Goal: Communication & Community: Connect with others

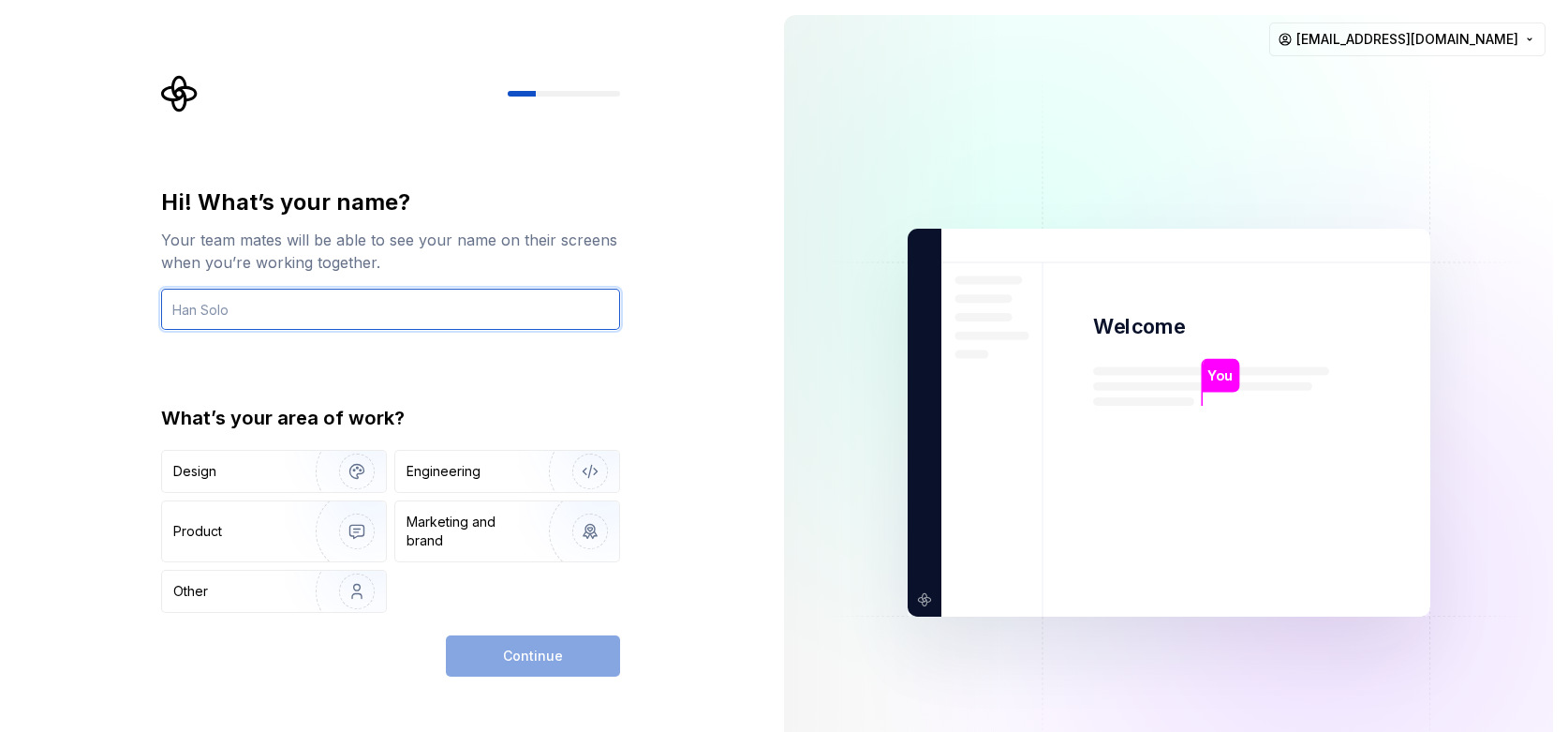
click at [269, 309] on input "text" at bounding box center [391, 308] width 459 height 41
click at [603, 179] on div "Hi! What’s your name? Your team mates will be able to see your name on their sc…" at bounding box center [396, 375] width 493 height 601
click at [240, 315] on input "text" at bounding box center [391, 308] width 459 height 41
type input "Sebrae-na"
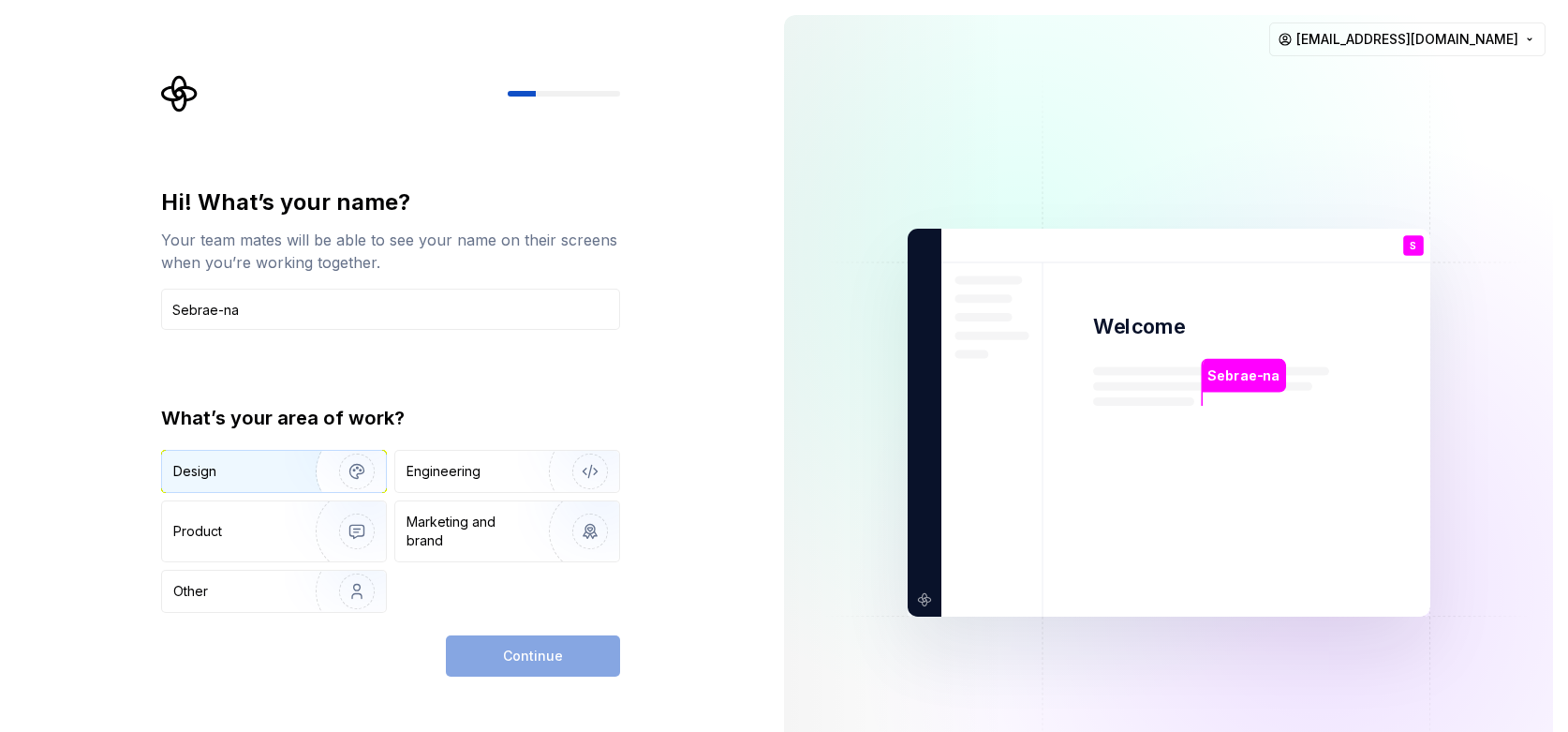
click at [279, 474] on div "Design" at bounding box center [232, 471] width 119 height 19
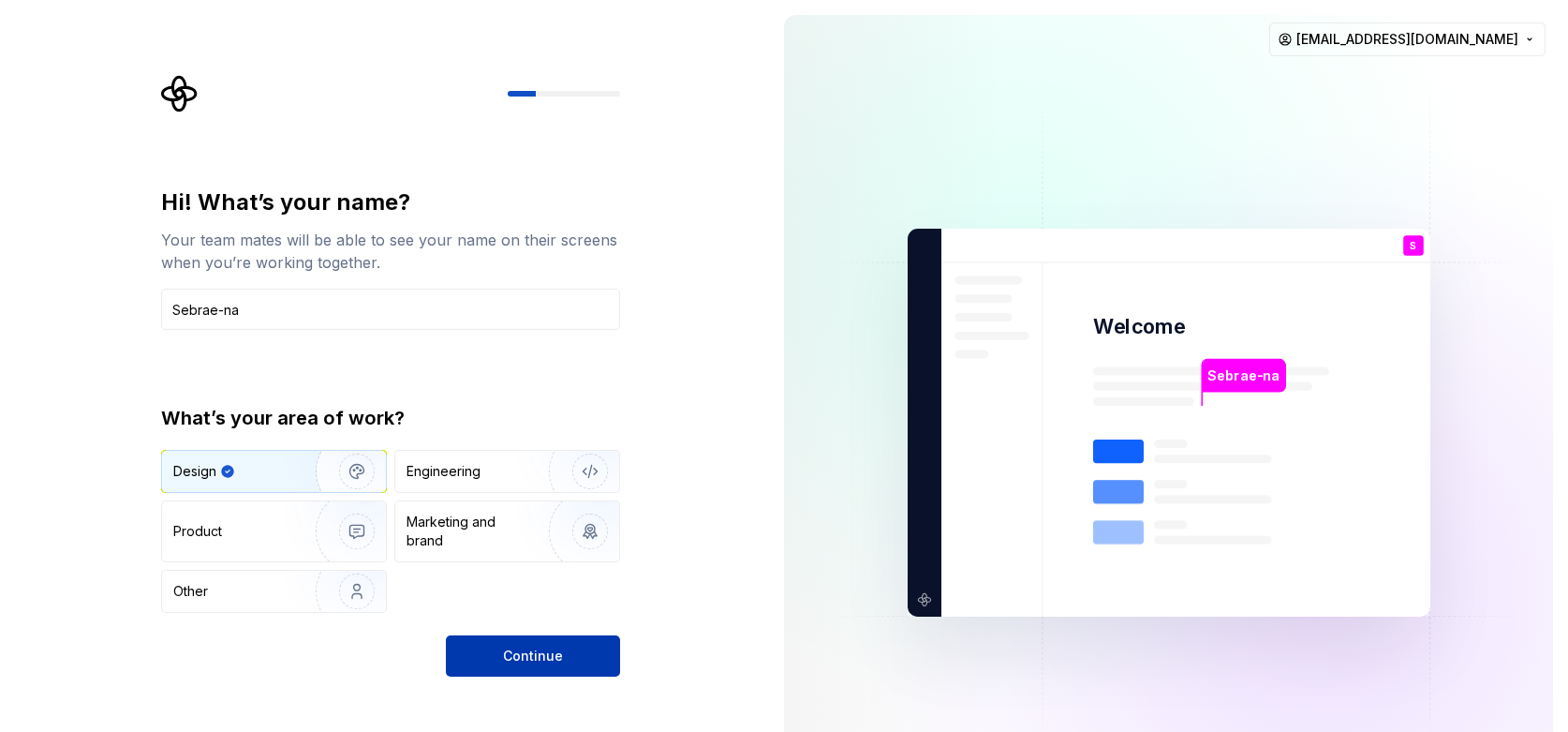
click at [572, 663] on button "Continue" at bounding box center [533, 655] width 174 height 41
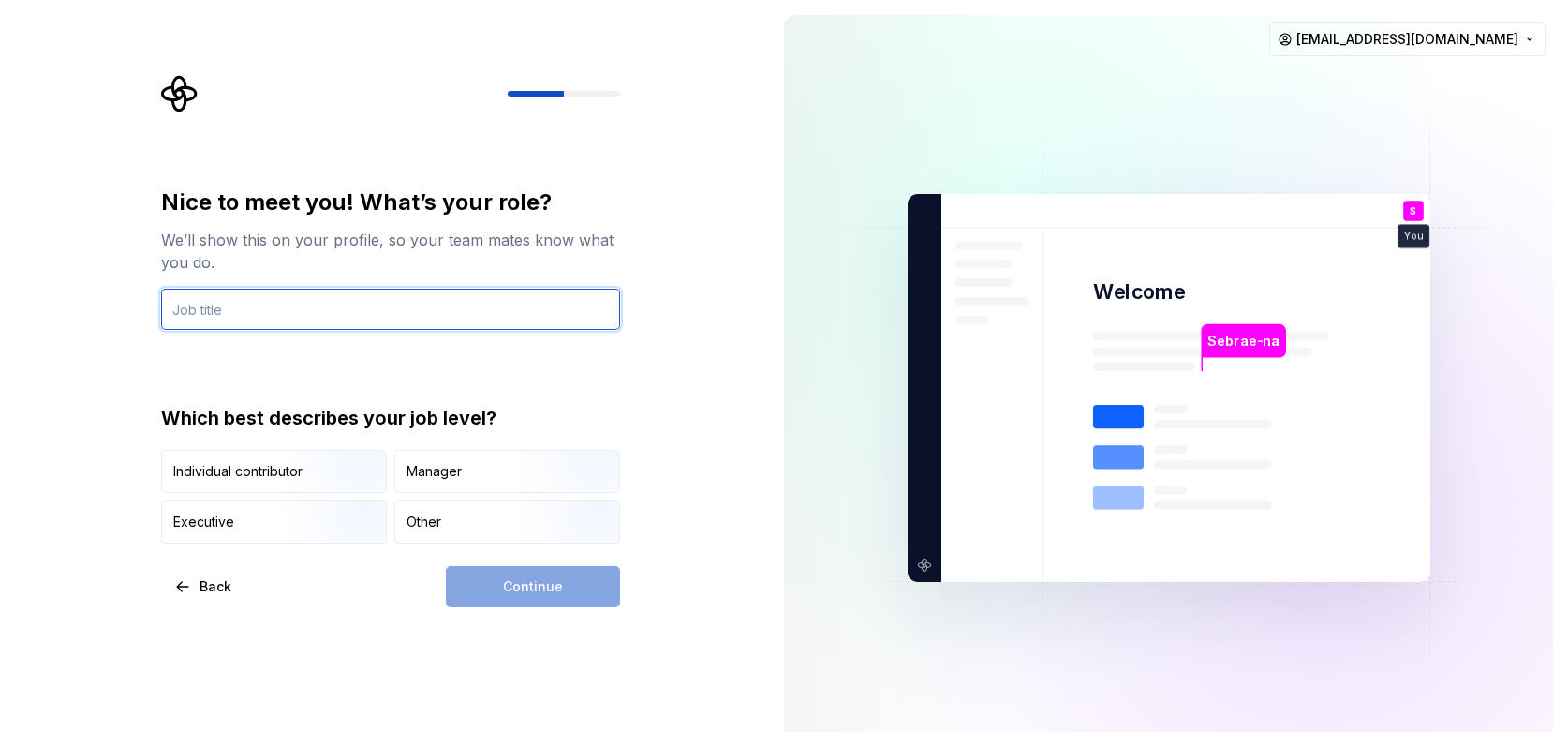
click at [269, 304] on input "text" at bounding box center [391, 308] width 459 height 41
type input "S"
type input "Manager"
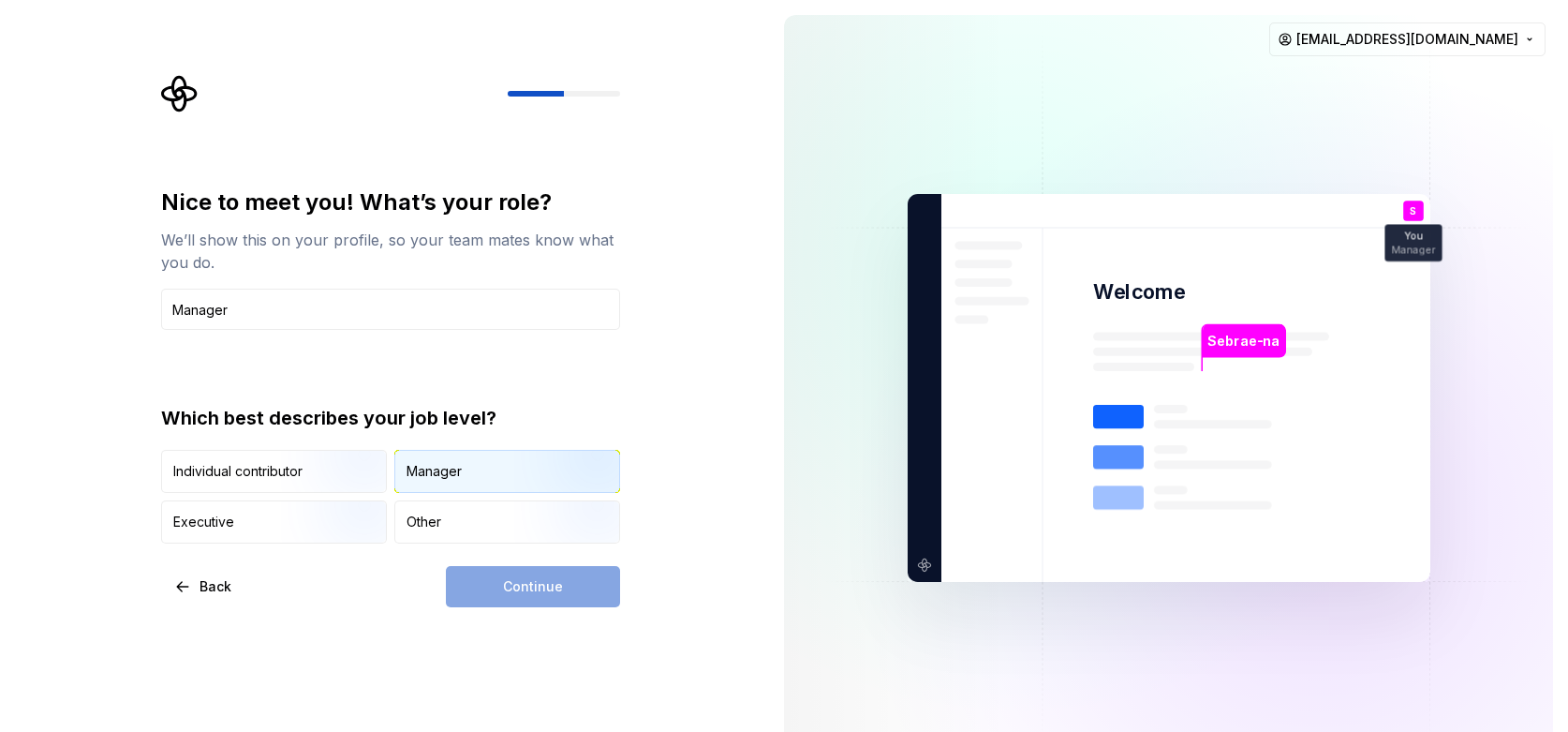
click at [463, 476] on div "Manager" at bounding box center [507, 470] width 224 height 41
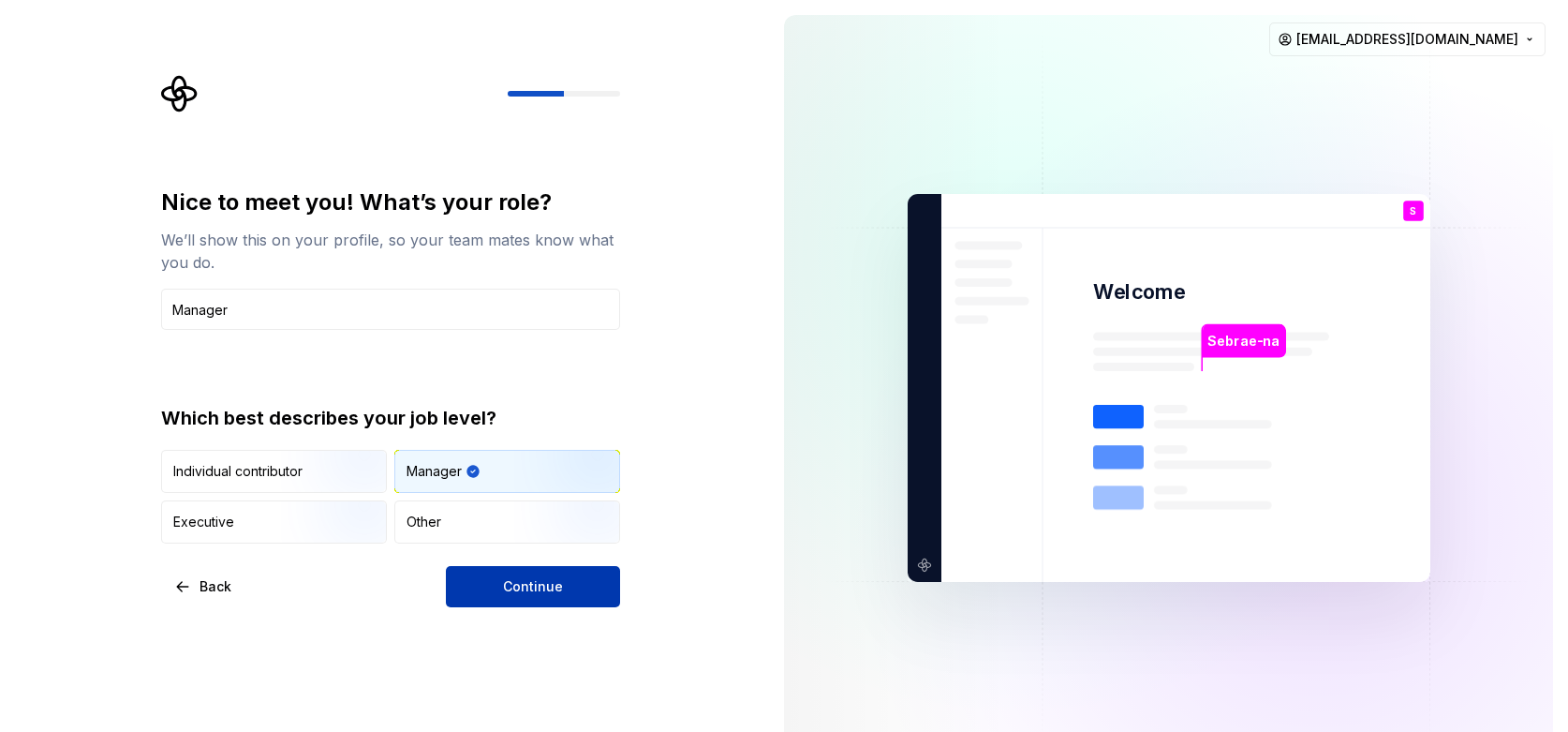
click at [555, 595] on span "Continue" at bounding box center [533, 587] width 60 height 19
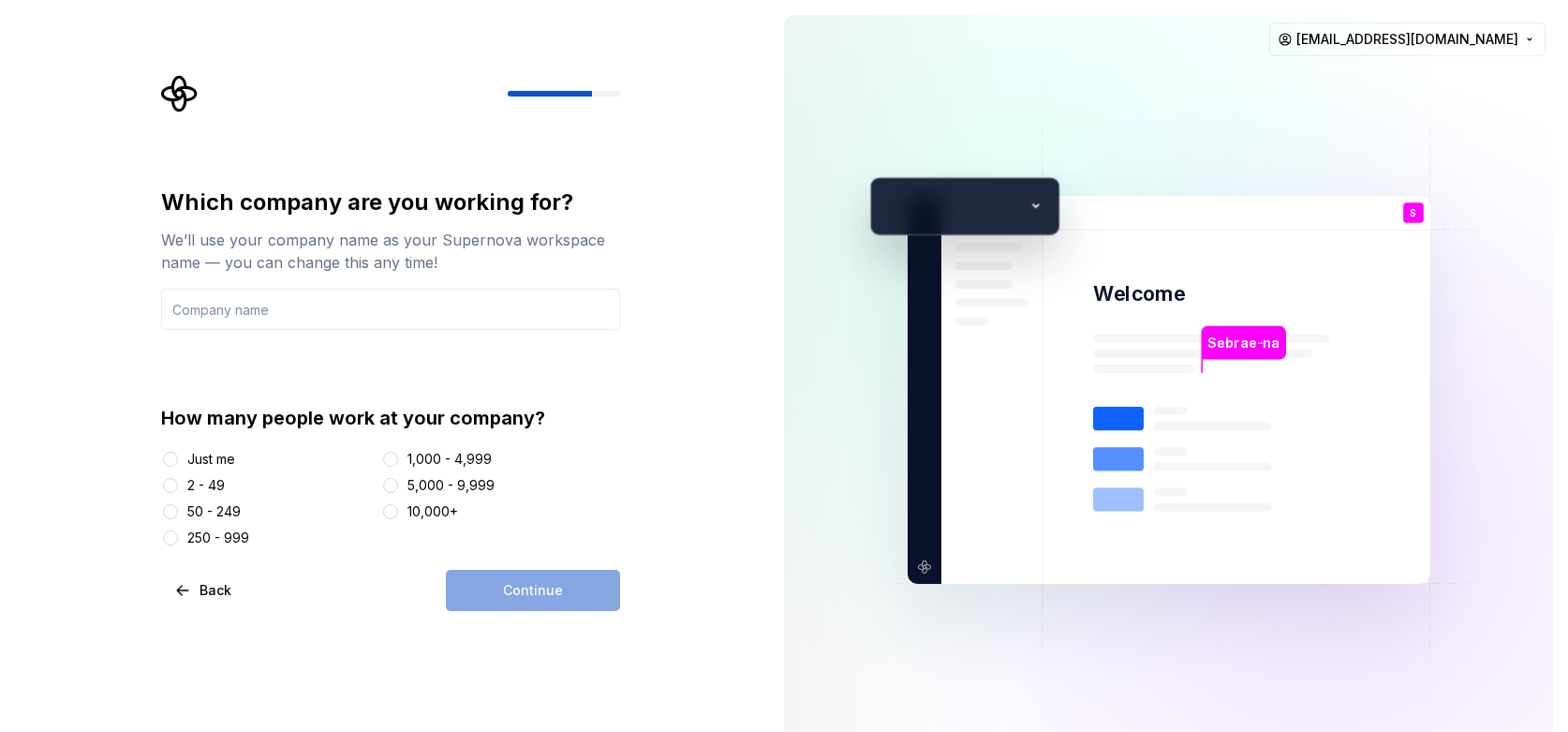
click at [191, 490] on div "2 - 49" at bounding box center [207, 485] width 38 height 19
click at [178, 490] on button "2 - 49" at bounding box center [171, 485] width 15 height 15
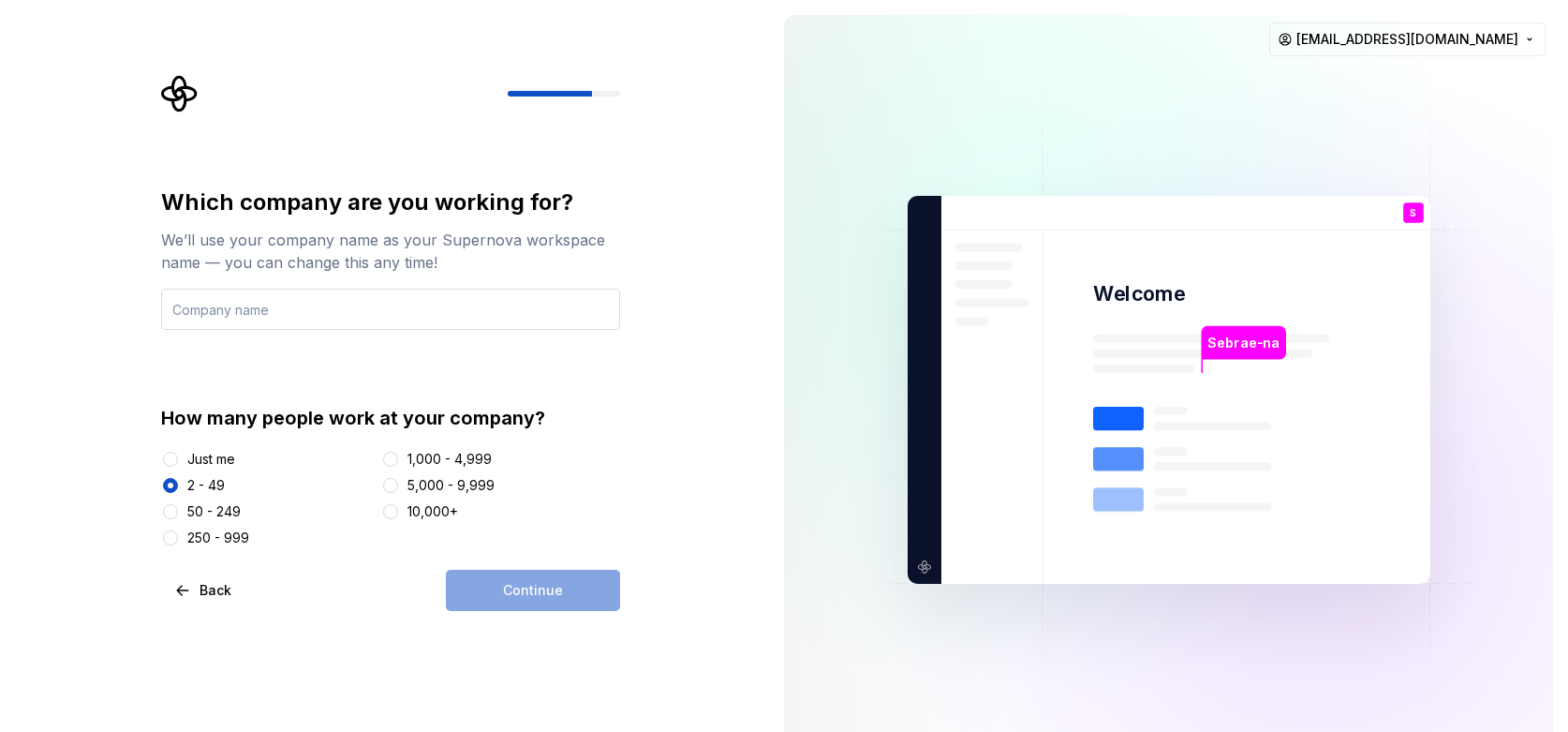
click at [283, 318] on input "text" at bounding box center [391, 308] width 459 height 41
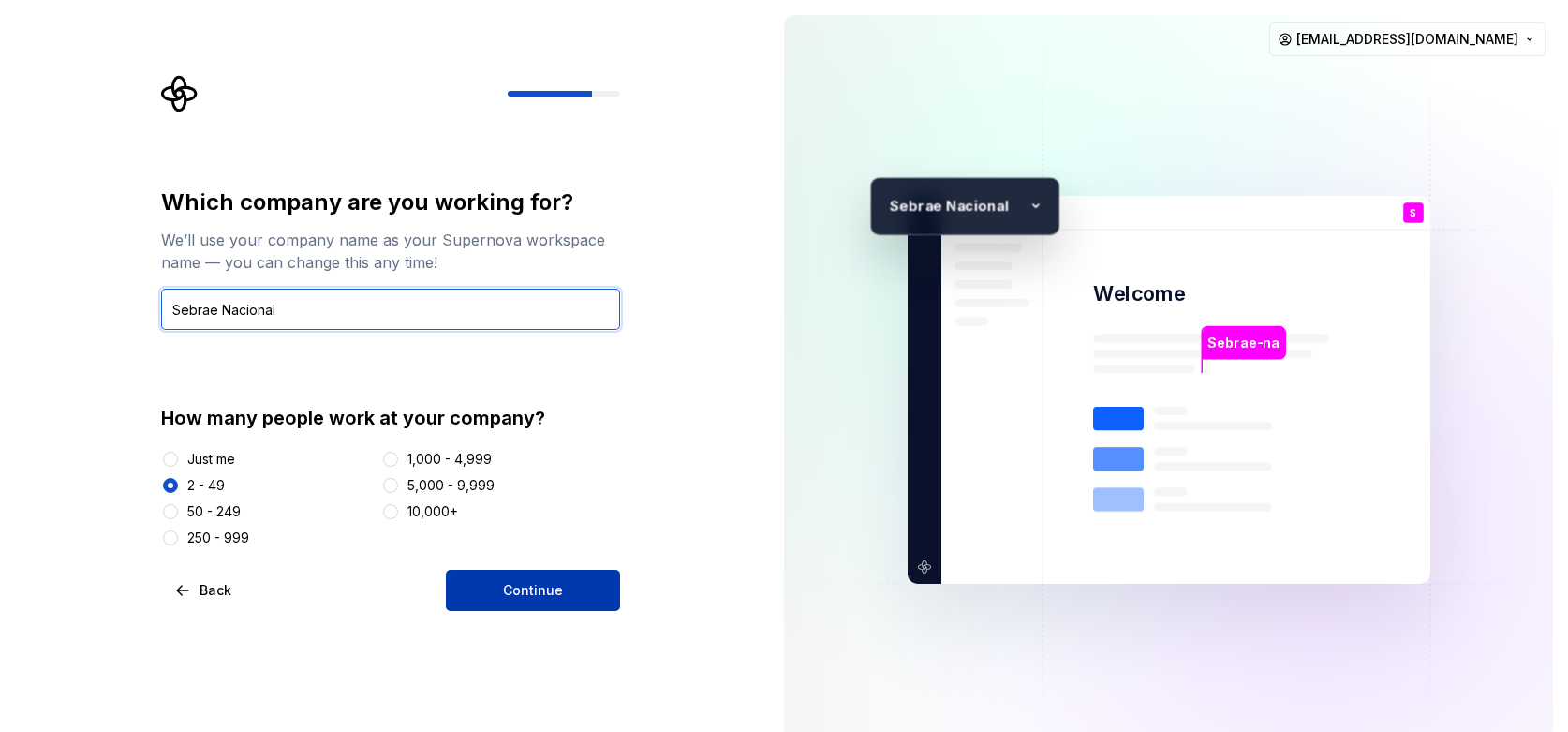
type input "Sebrae Nacional"
click at [535, 595] on span "Continue" at bounding box center [533, 591] width 60 height 19
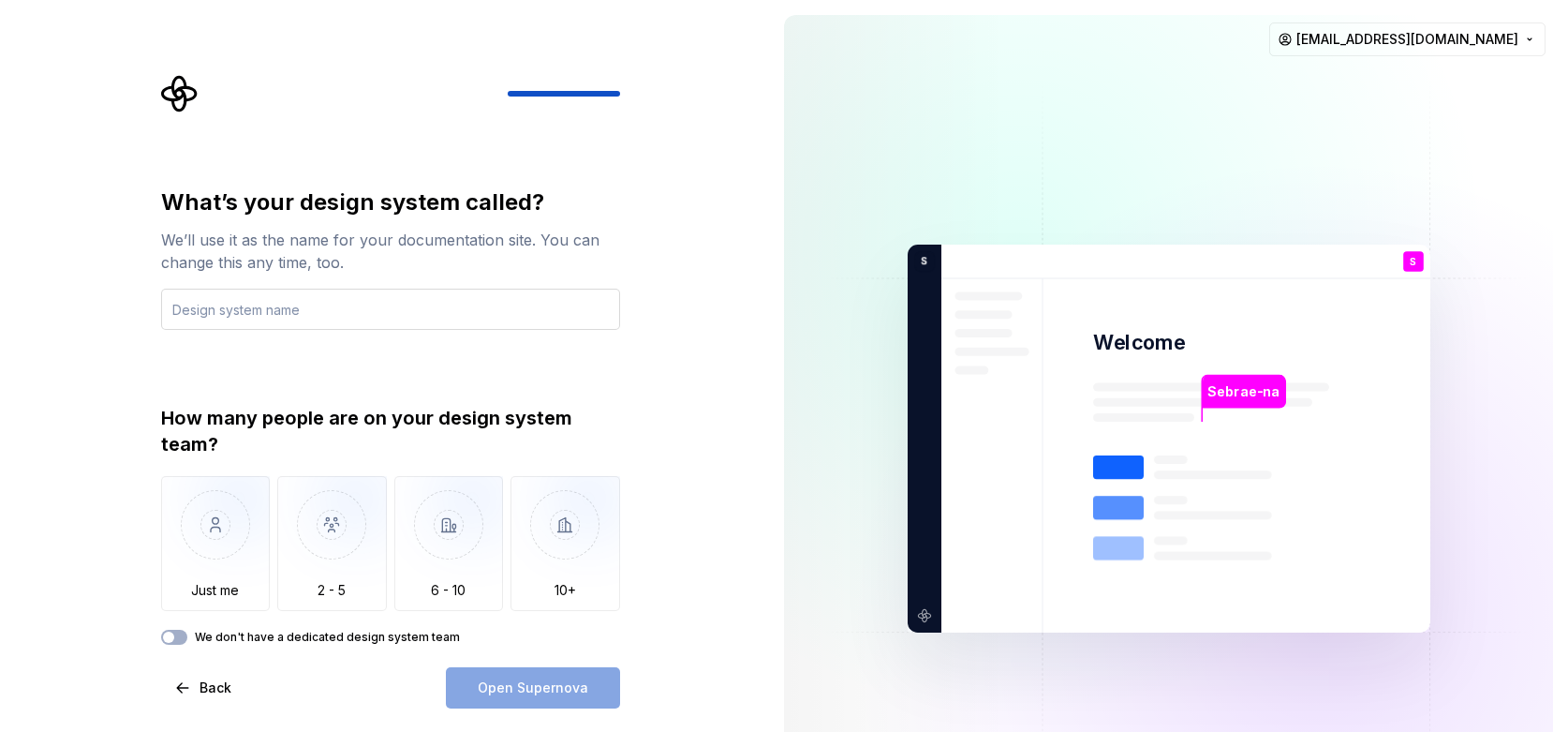
click at [261, 302] on input "text" at bounding box center [391, 308] width 459 height 41
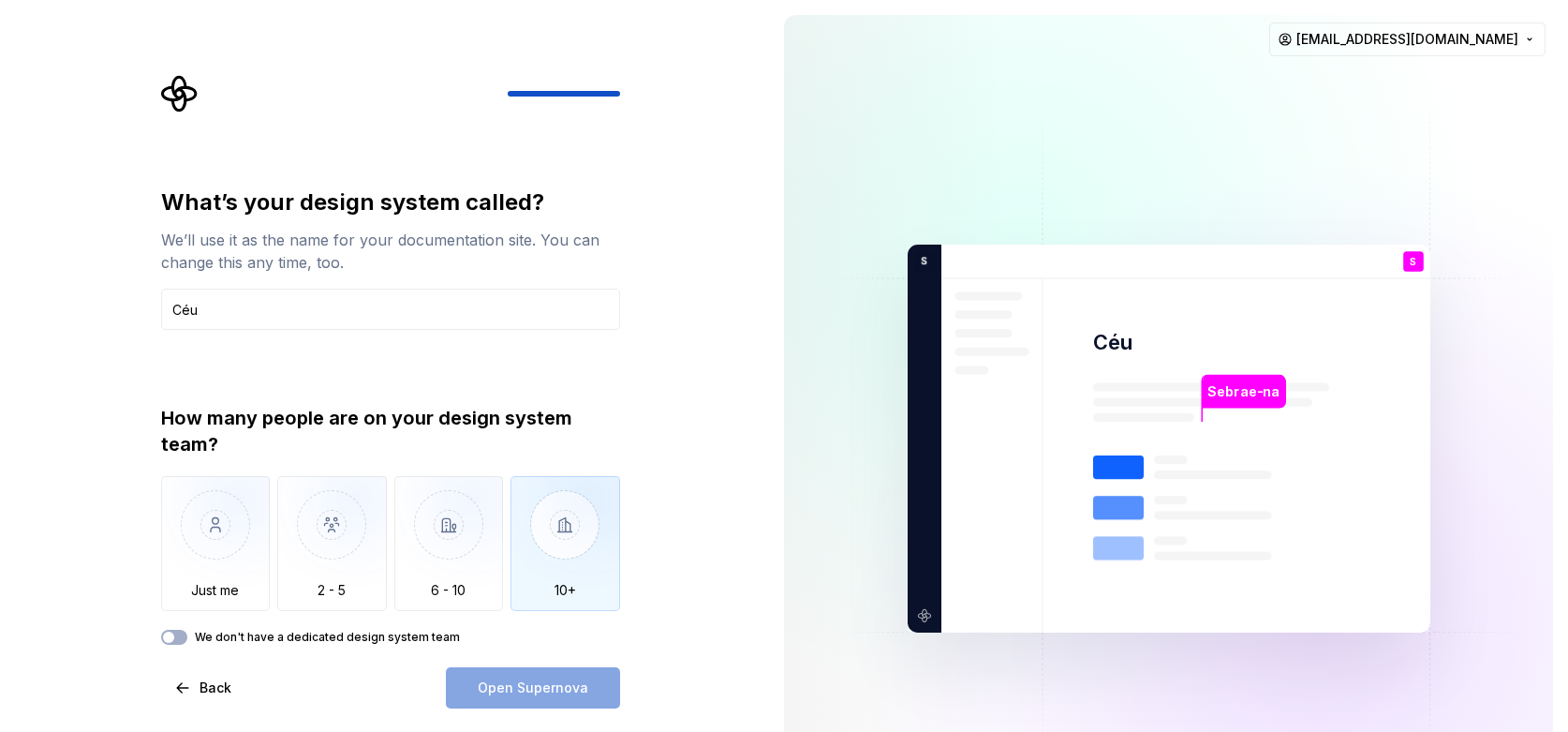
type input "Céu"
click at [538, 557] on img "button" at bounding box center [566, 539] width 110 height 125
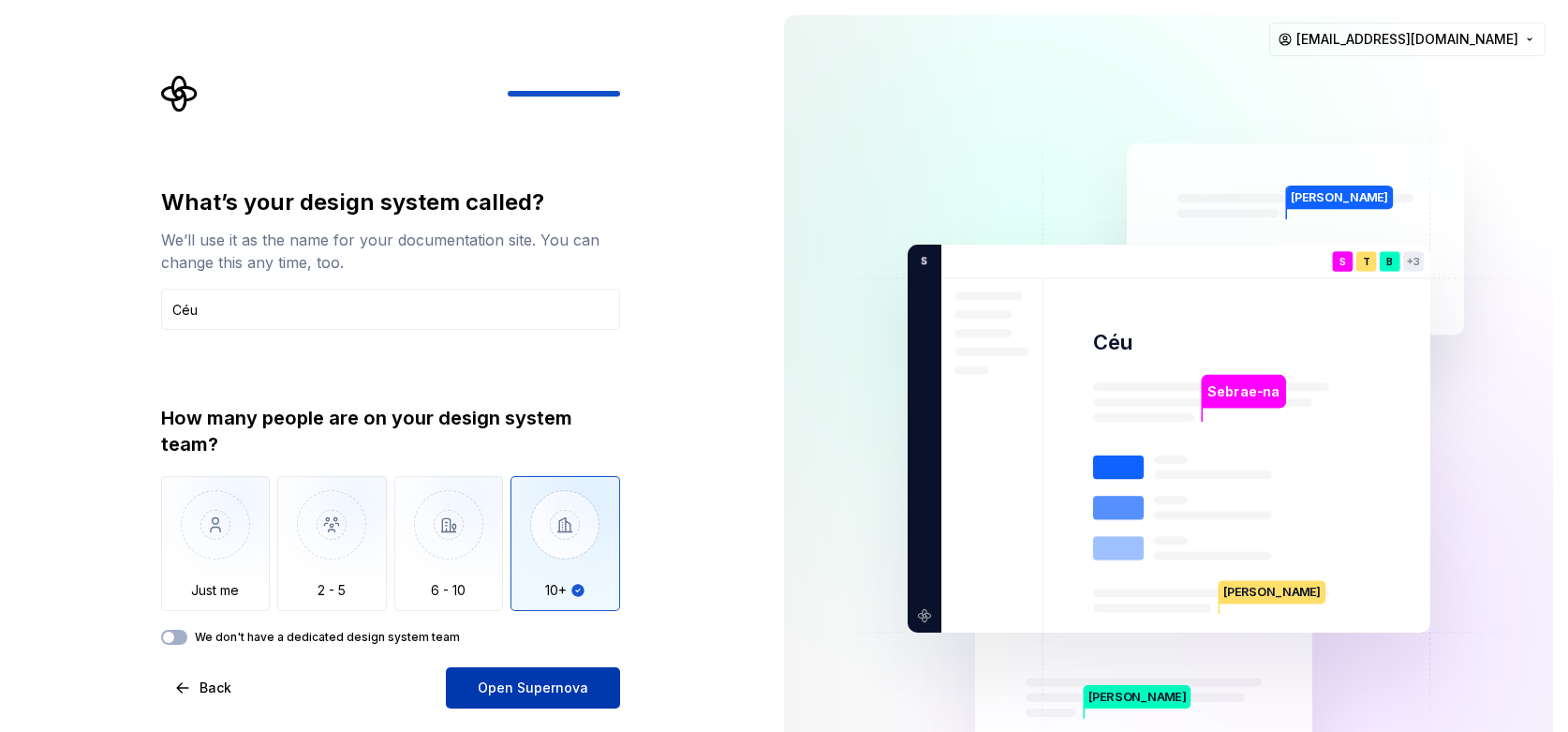
click at [542, 680] on span "Open Supernova" at bounding box center [533, 687] width 111 height 19
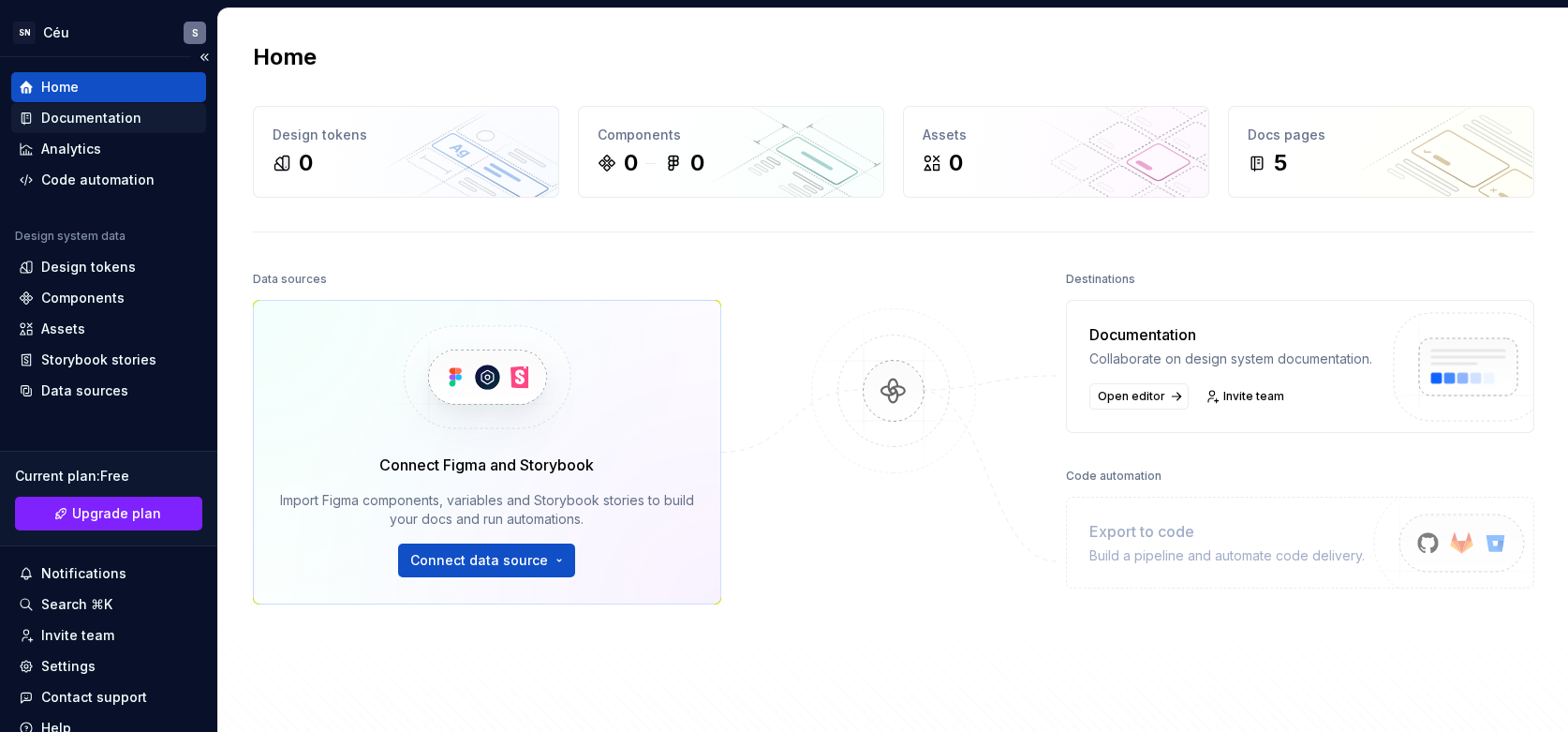
click at [134, 118] on div "Documentation" at bounding box center [91, 119] width 100 height 19
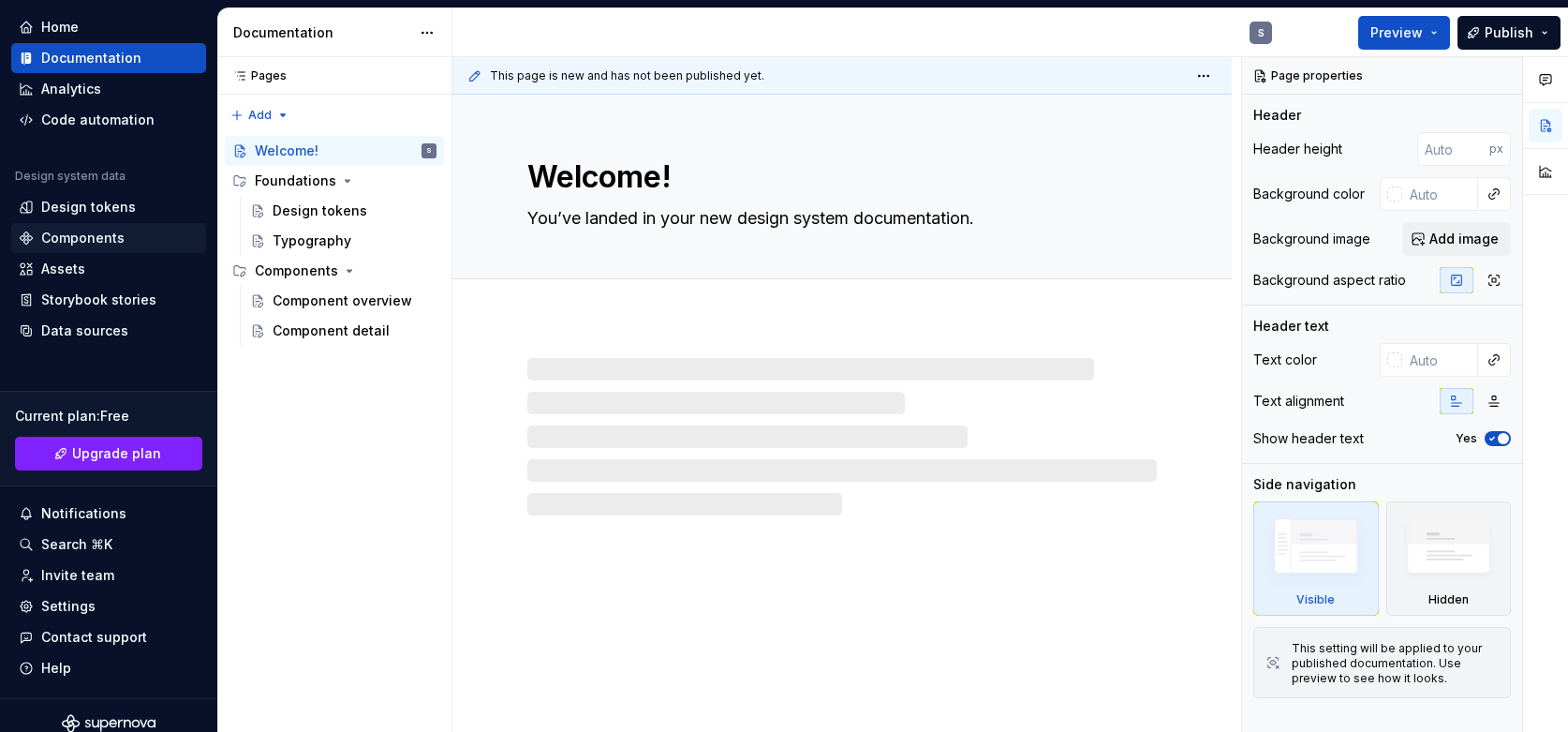
scroll to position [62, 0]
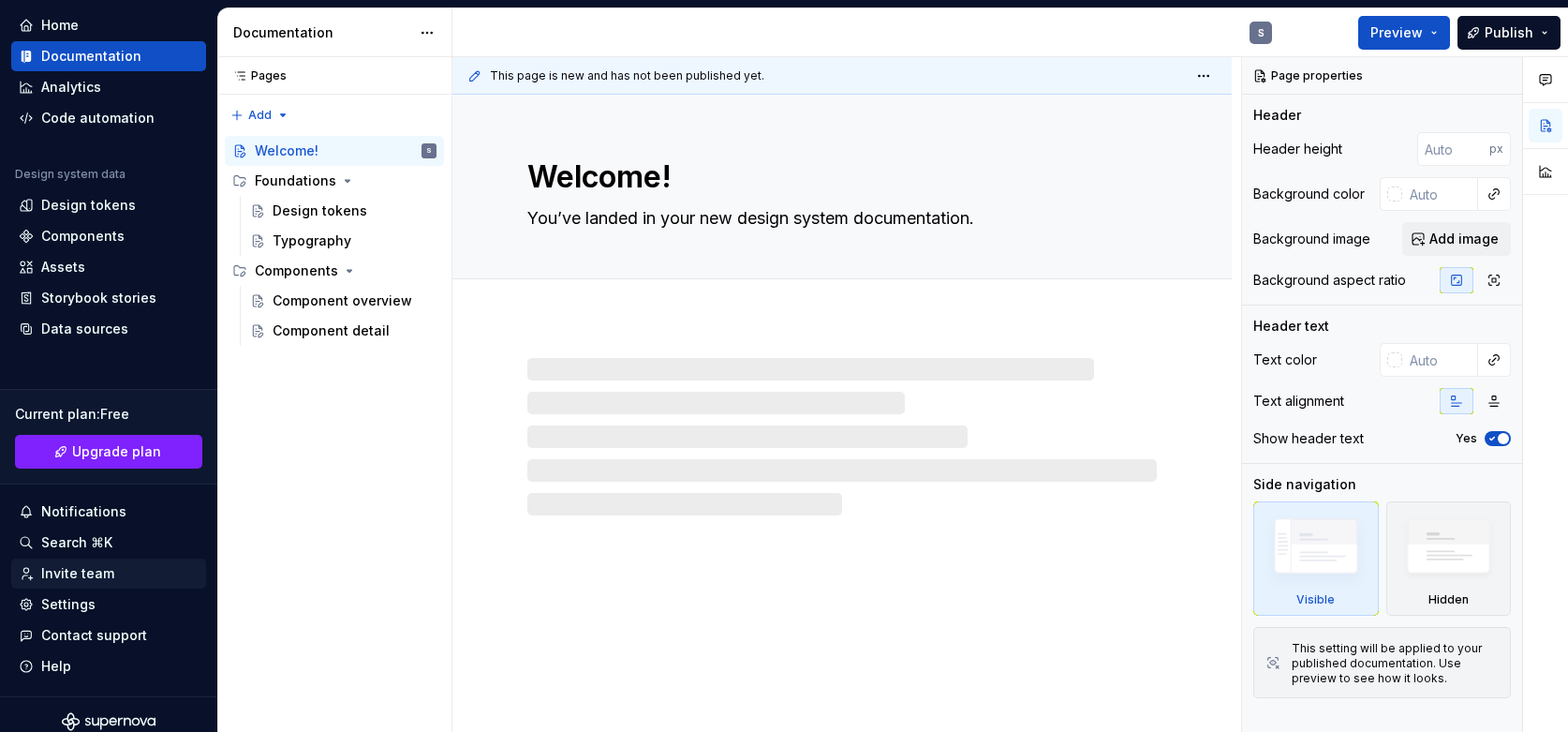
click at [81, 566] on div "Invite team" at bounding box center [77, 574] width 73 height 19
type textarea "*"
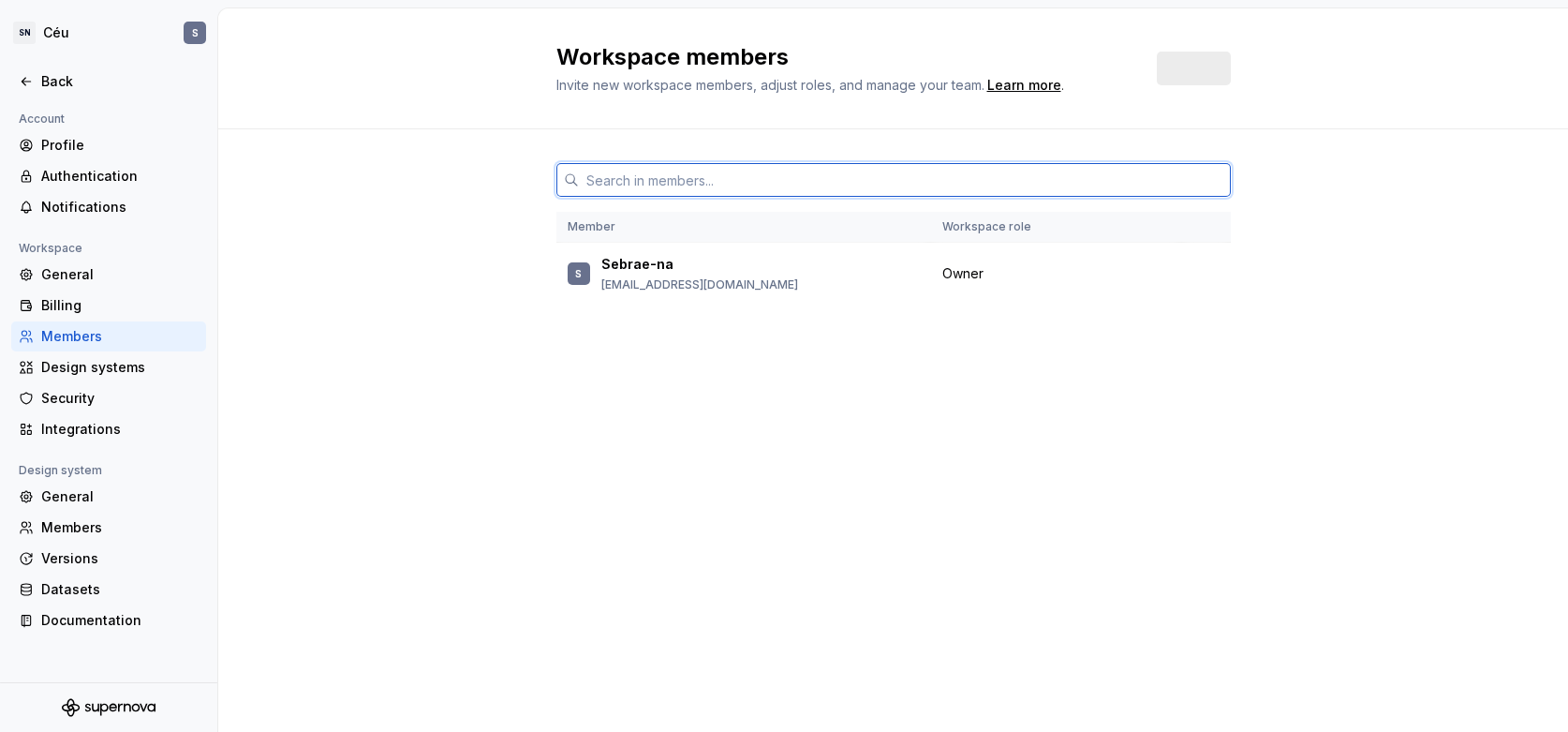
click at [679, 188] on input "text" at bounding box center [905, 180] width 652 height 34
click at [613, 178] on input "text" at bounding box center [905, 180] width 652 height 34
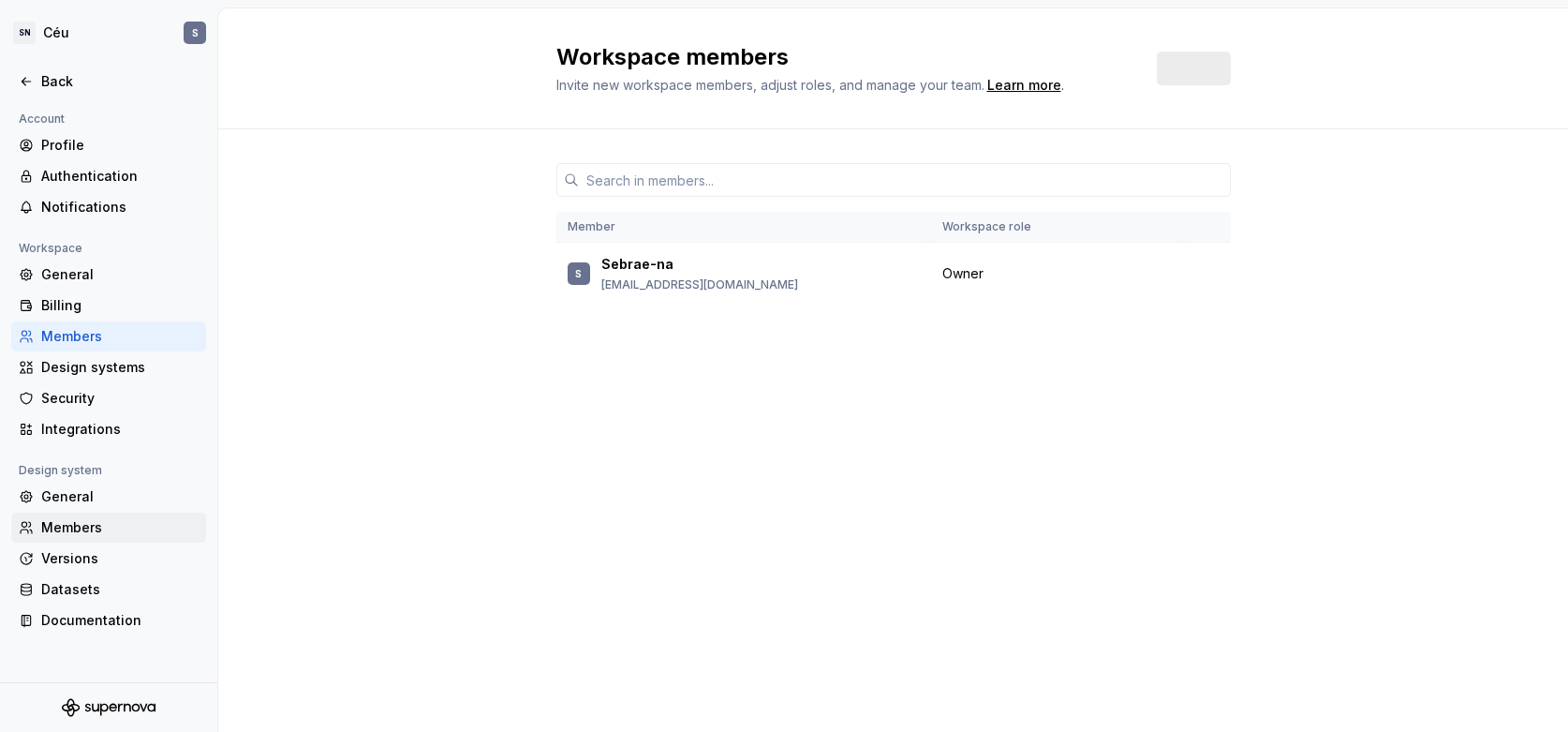
click at [52, 527] on div "Members" at bounding box center [119, 527] width 157 height 19
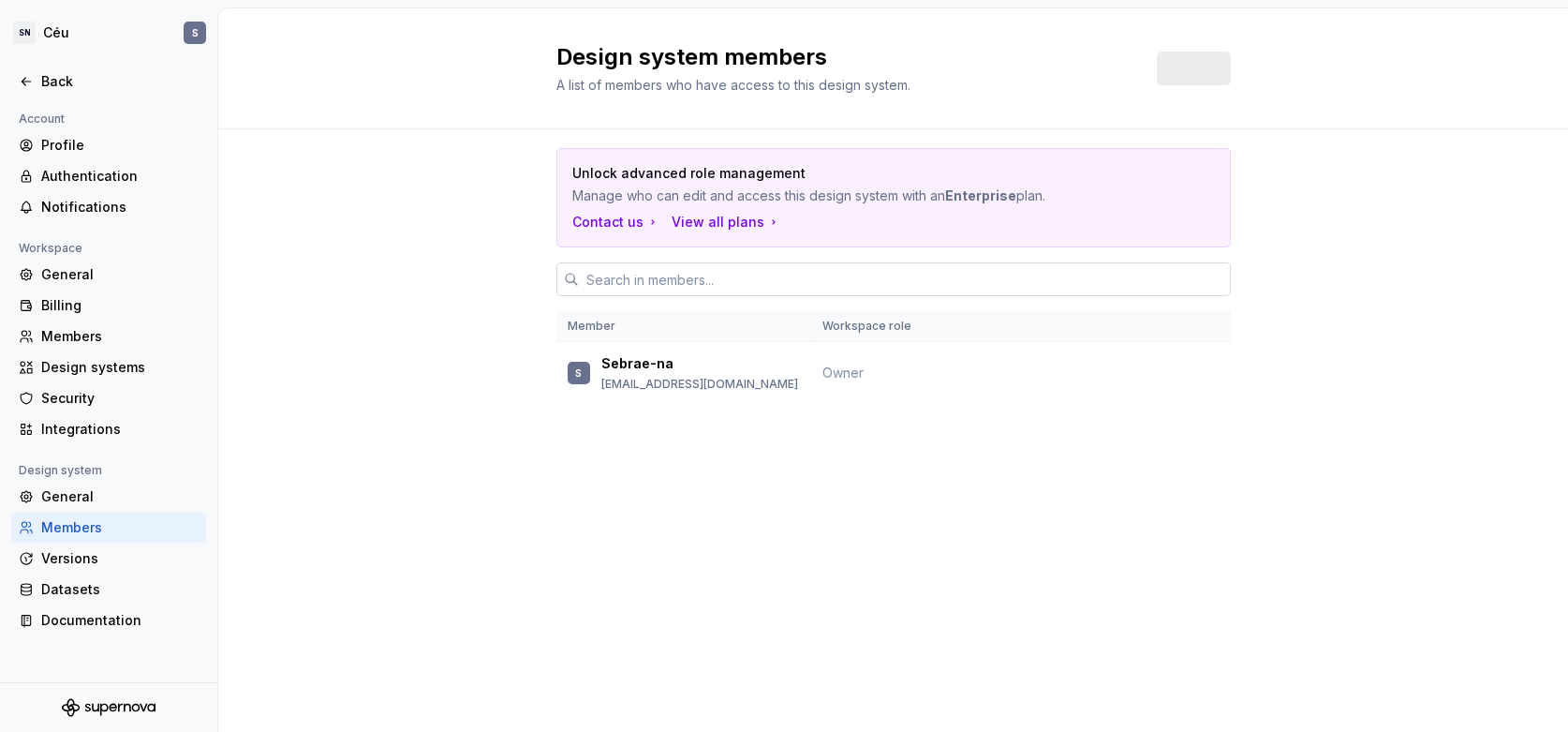
click at [622, 286] on input "text" at bounding box center [905, 280] width 652 height 34
click at [921, 87] on div "A list of members who have access to this design system." at bounding box center [837, 85] width 562 height 19
click at [1196, 76] on div "Invite" at bounding box center [1194, 68] width 74 height 34
click at [630, 279] on input "text" at bounding box center [905, 280] width 652 height 34
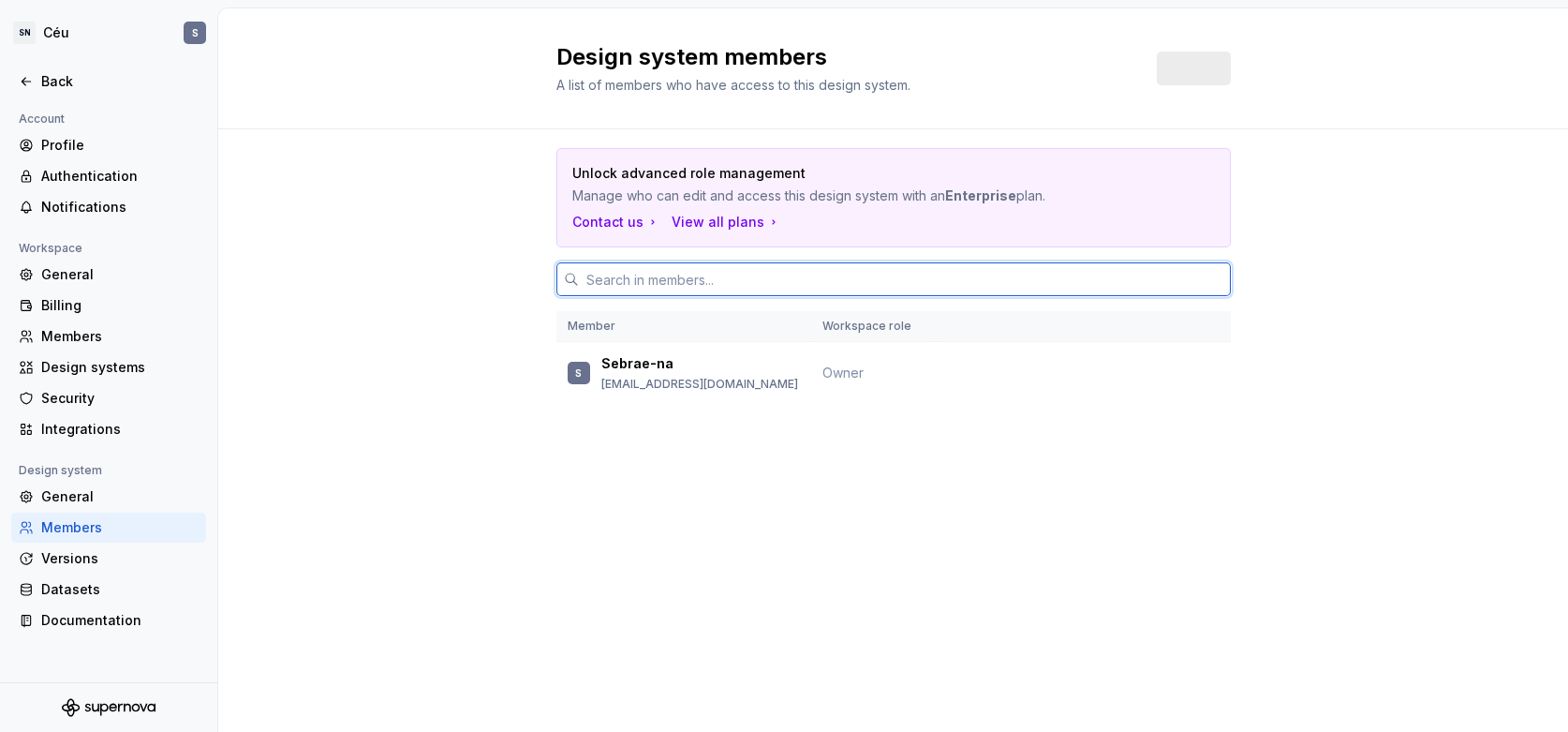
paste input "marcos.soares@sebrae.com.br"
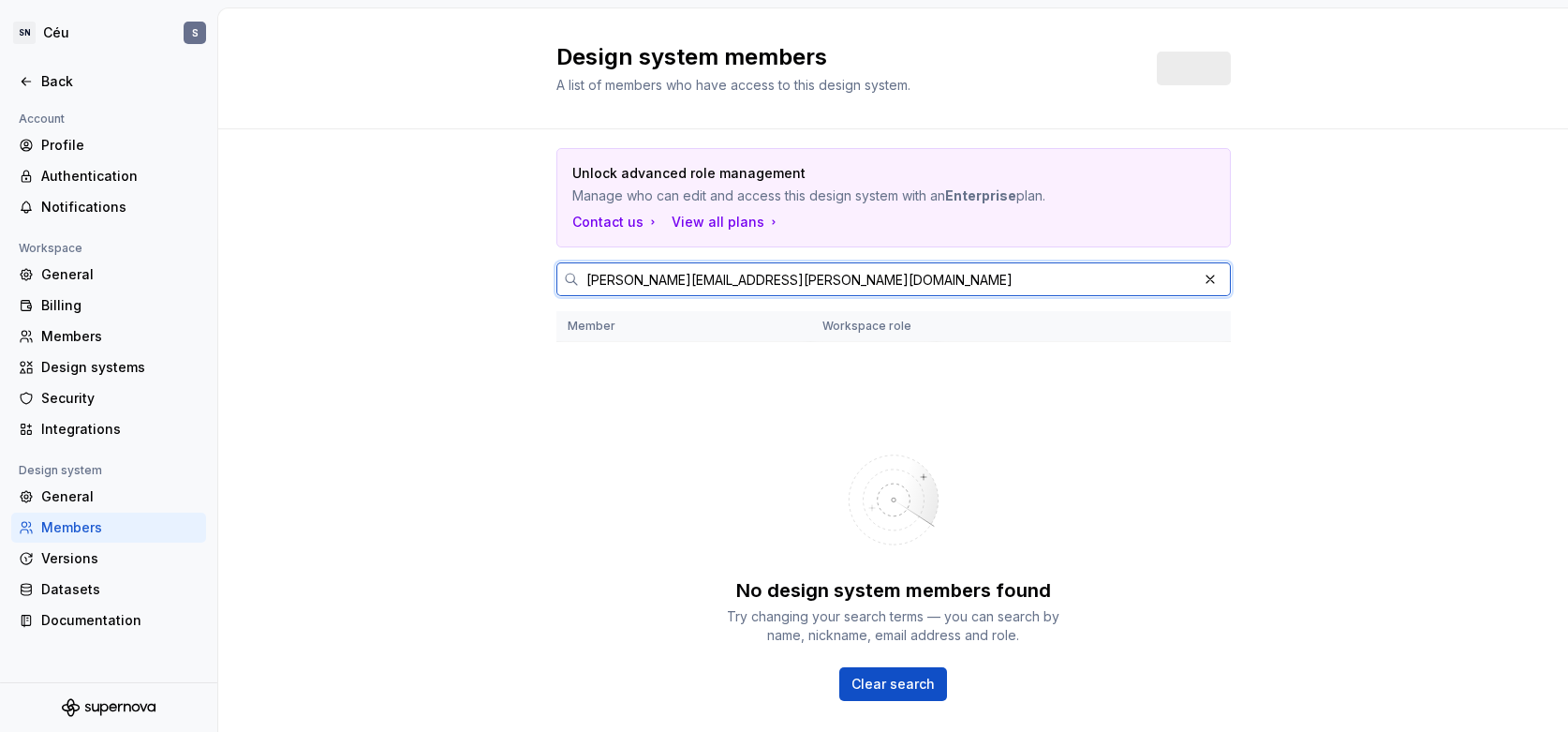
type input "marcos.soares@sebrae.com.br"
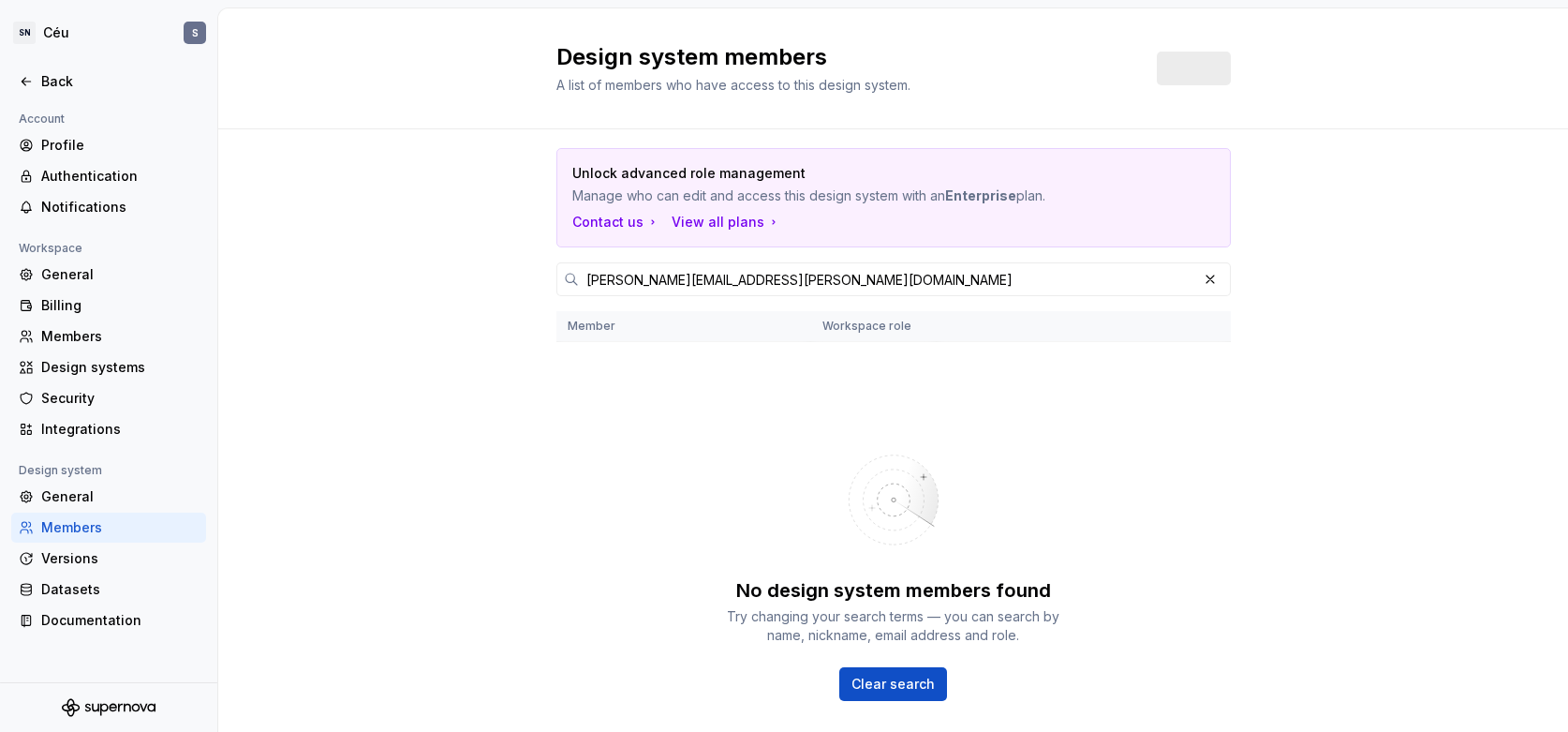
click at [1179, 76] on div "Invite" at bounding box center [1194, 68] width 74 height 34
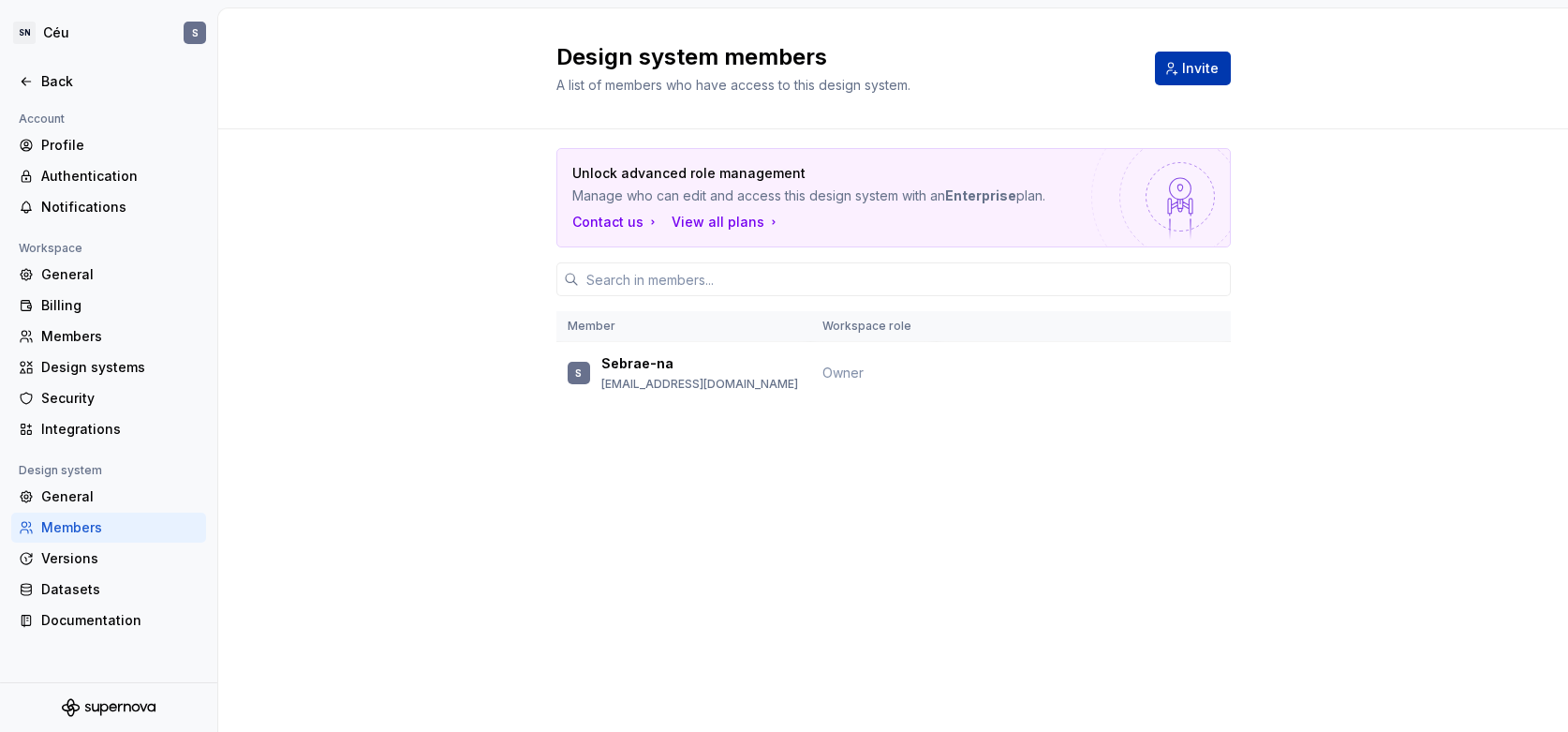
click at [1164, 69] on button "Invite" at bounding box center [1193, 68] width 76 height 34
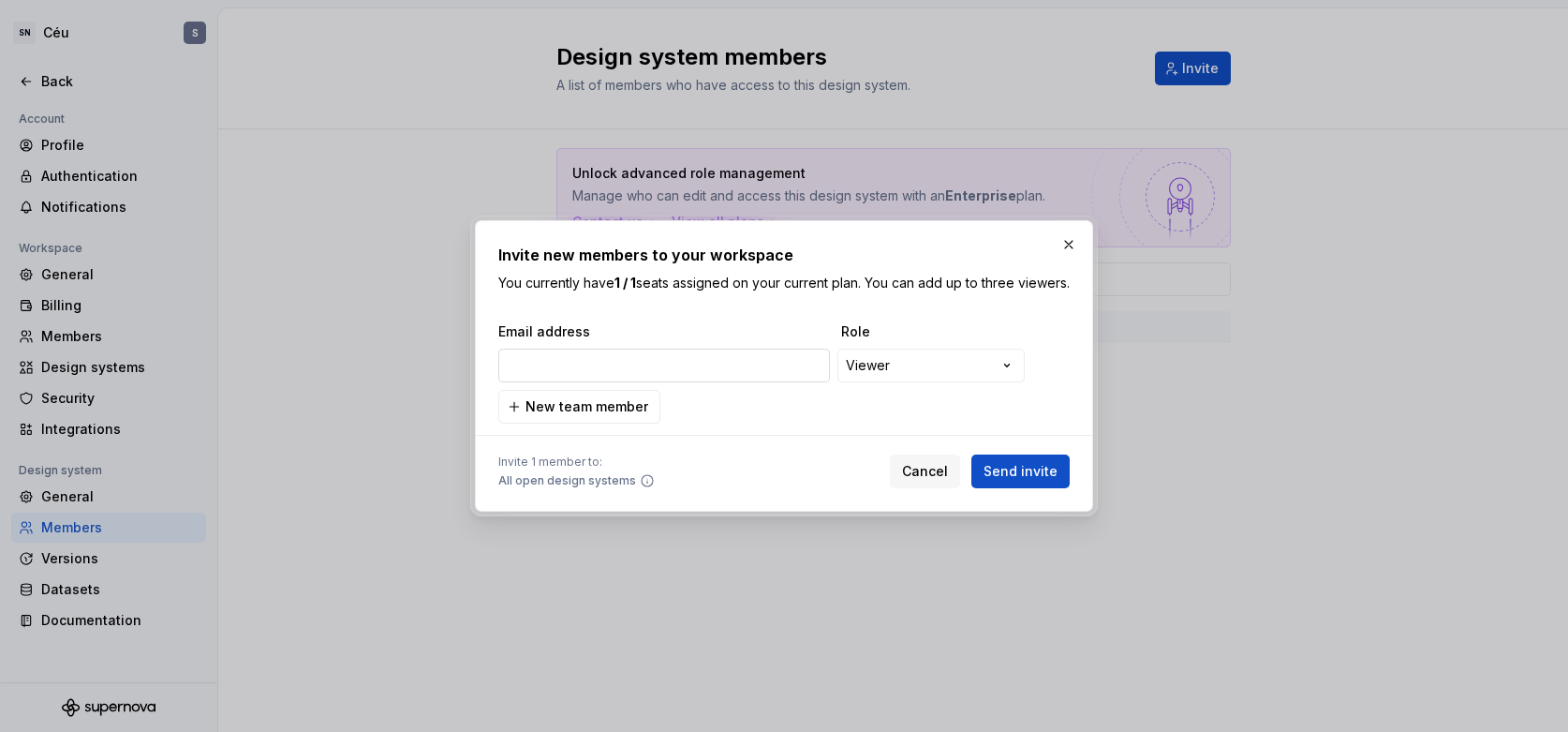
click at [558, 370] on input "email" at bounding box center [665, 366] width 332 height 34
click at [597, 382] on input "email" at bounding box center [665, 366] width 332 height 34
paste input "marcos.soares@sebrae.com.br"
type input "marcos.soares@sebrae.com.br"
click at [893, 379] on div "**********" at bounding box center [784, 366] width 1568 height 732
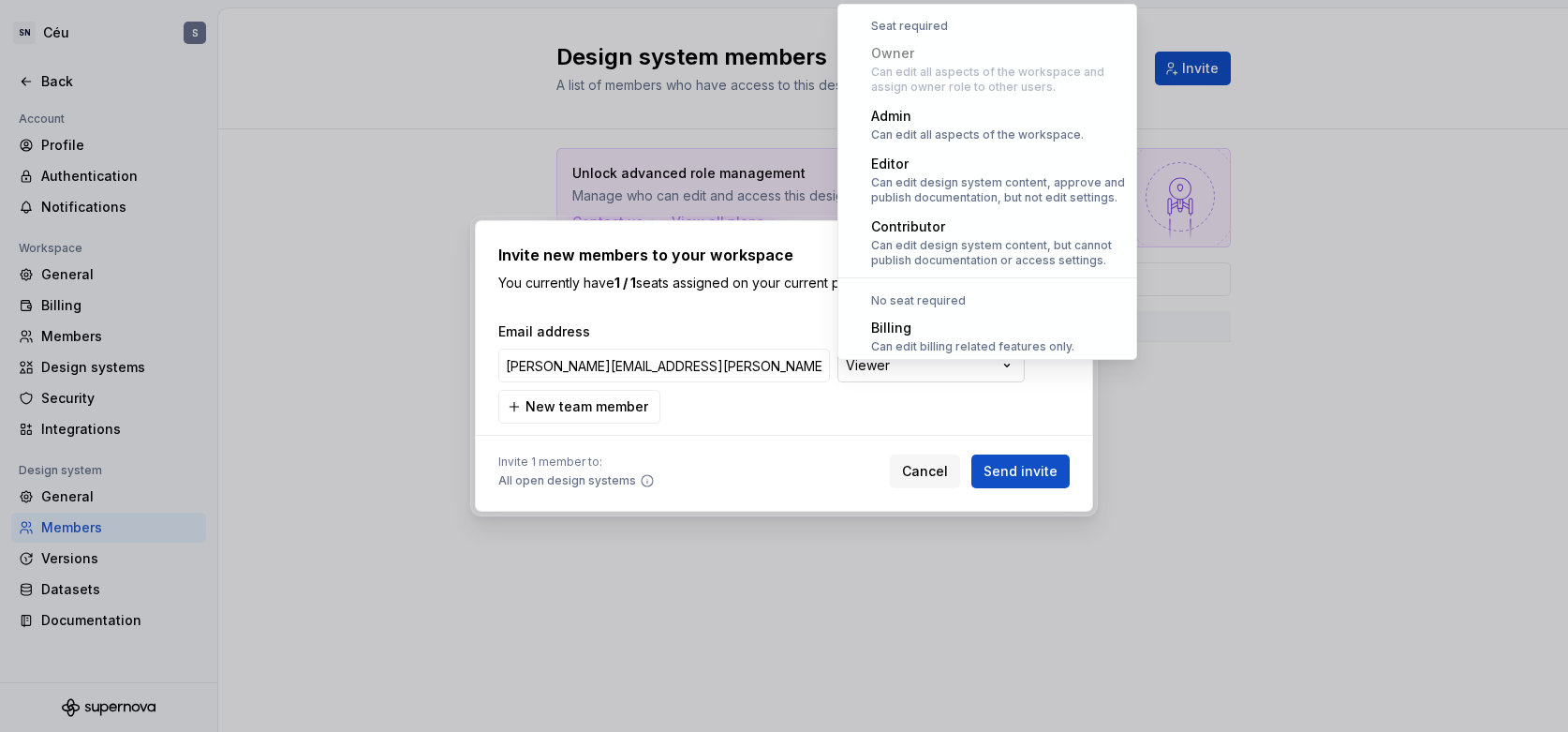
scroll to position [51, 0]
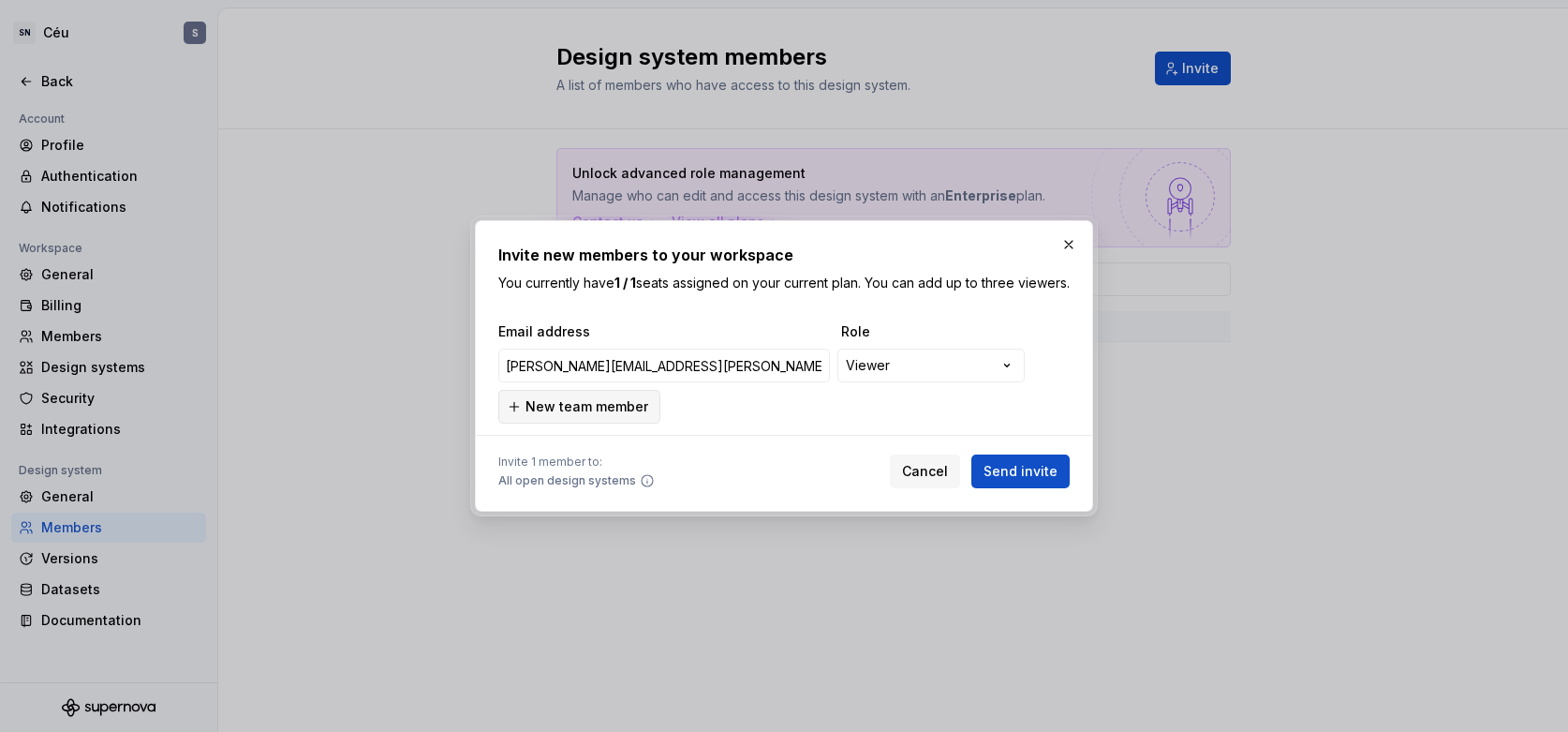
click at [601, 416] on span "New team member" at bounding box center [586, 407] width 122 height 19
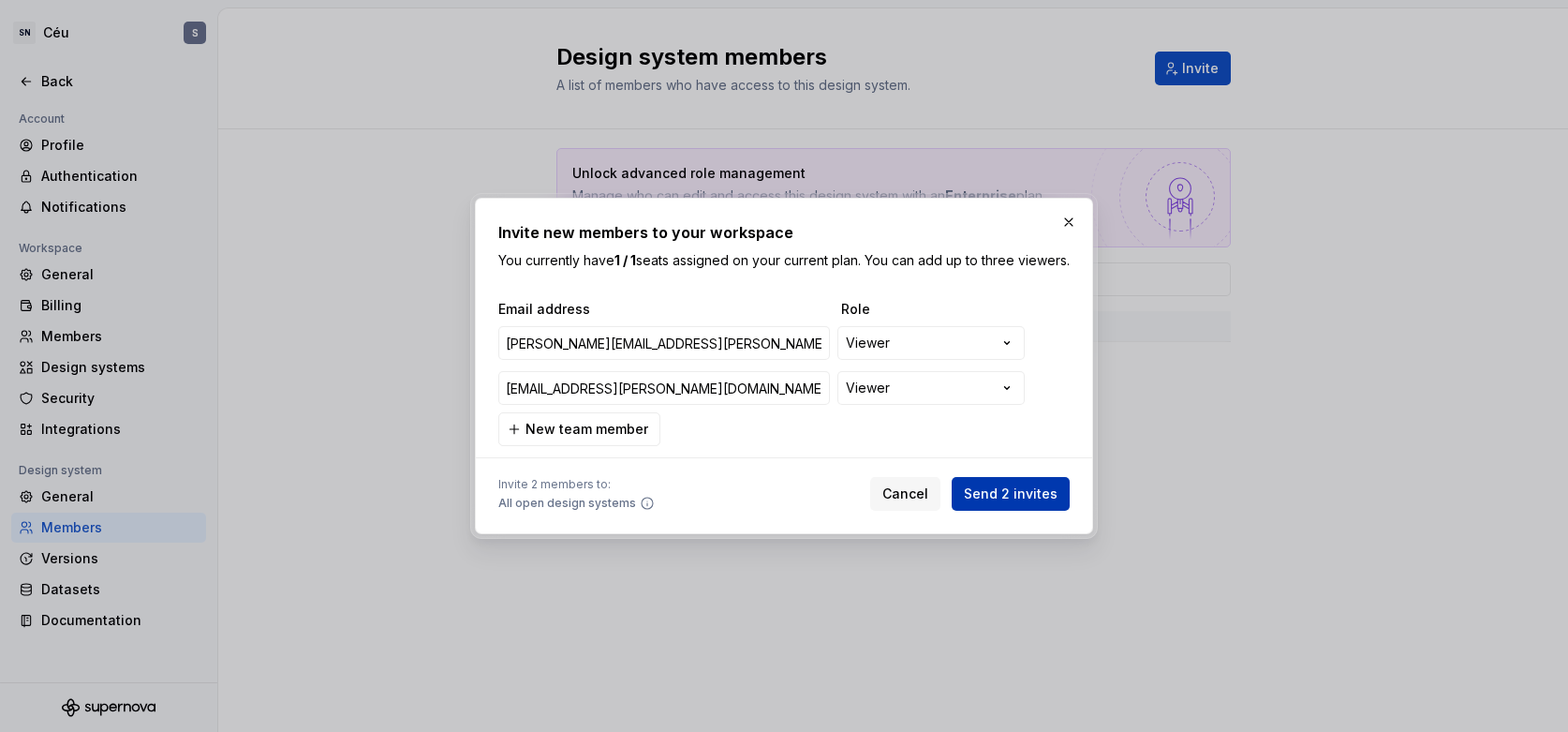
type input "thiago.lopes@sebrae.com.br"
click at [1022, 503] on span "Send 2 invites" at bounding box center [1011, 494] width 94 height 19
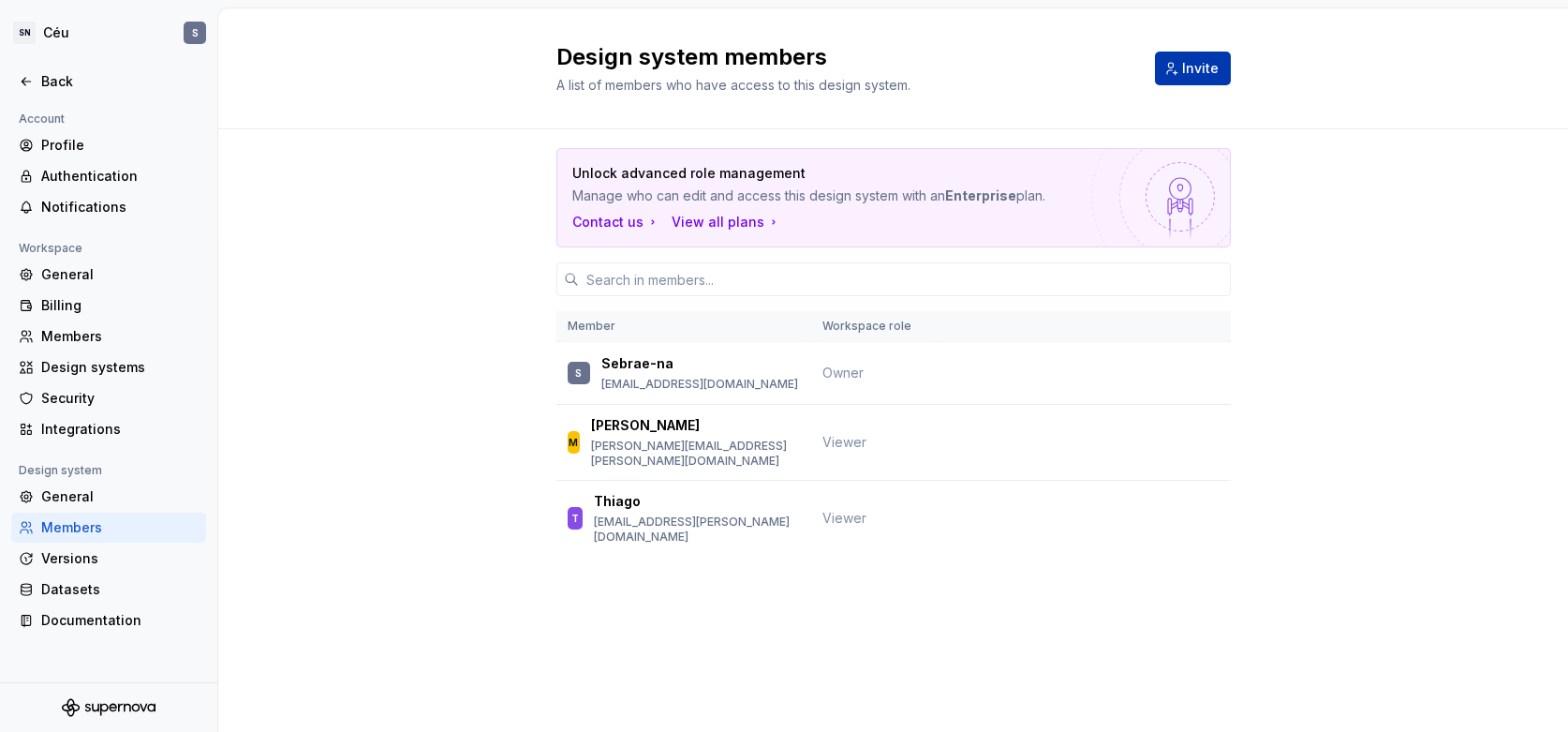
click at [1204, 63] on span "Invite" at bounding box center [1200, 68] width 37 height 19
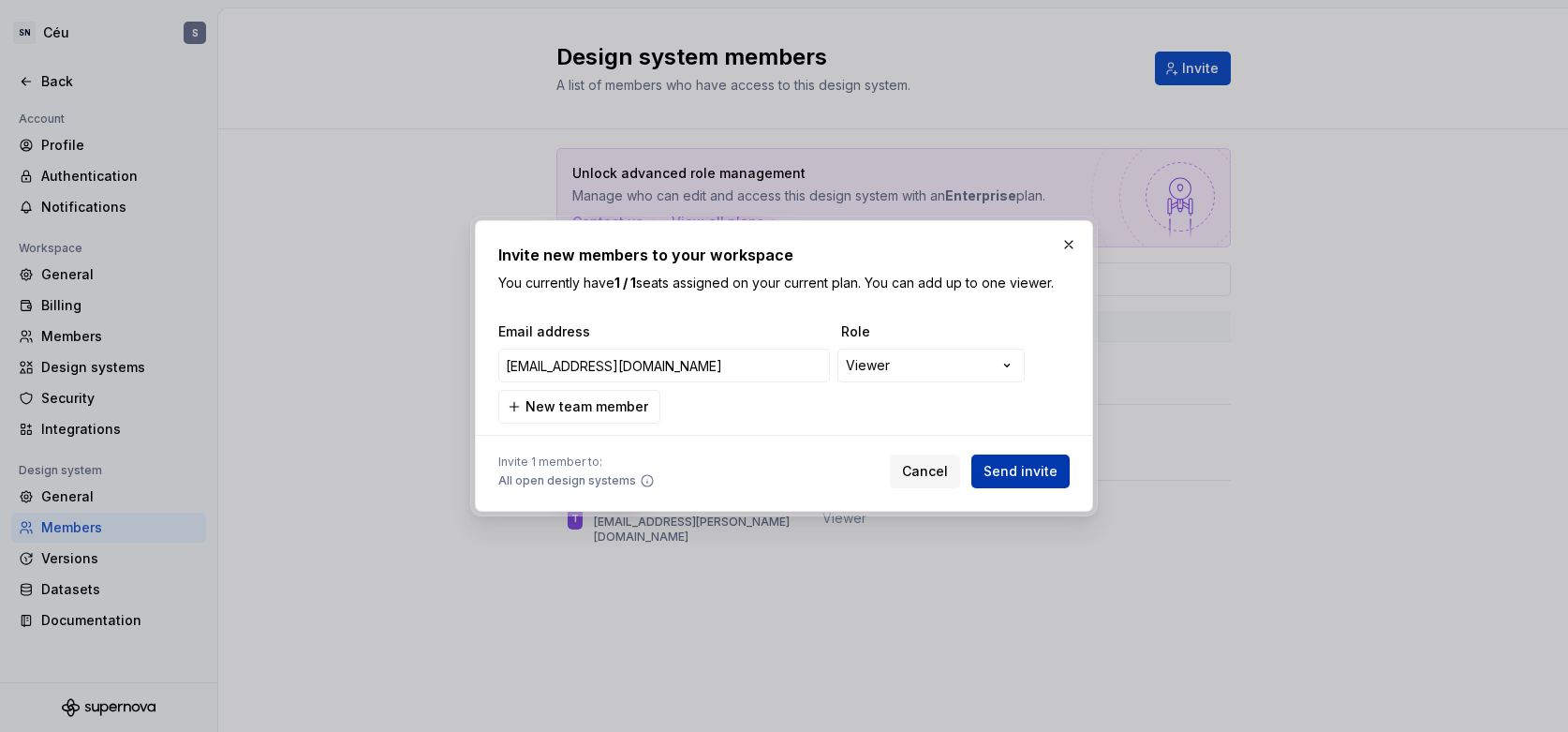
click at [1030, 473] on span "Send invite" at bounding box center [1021, 471] width 74 height 19
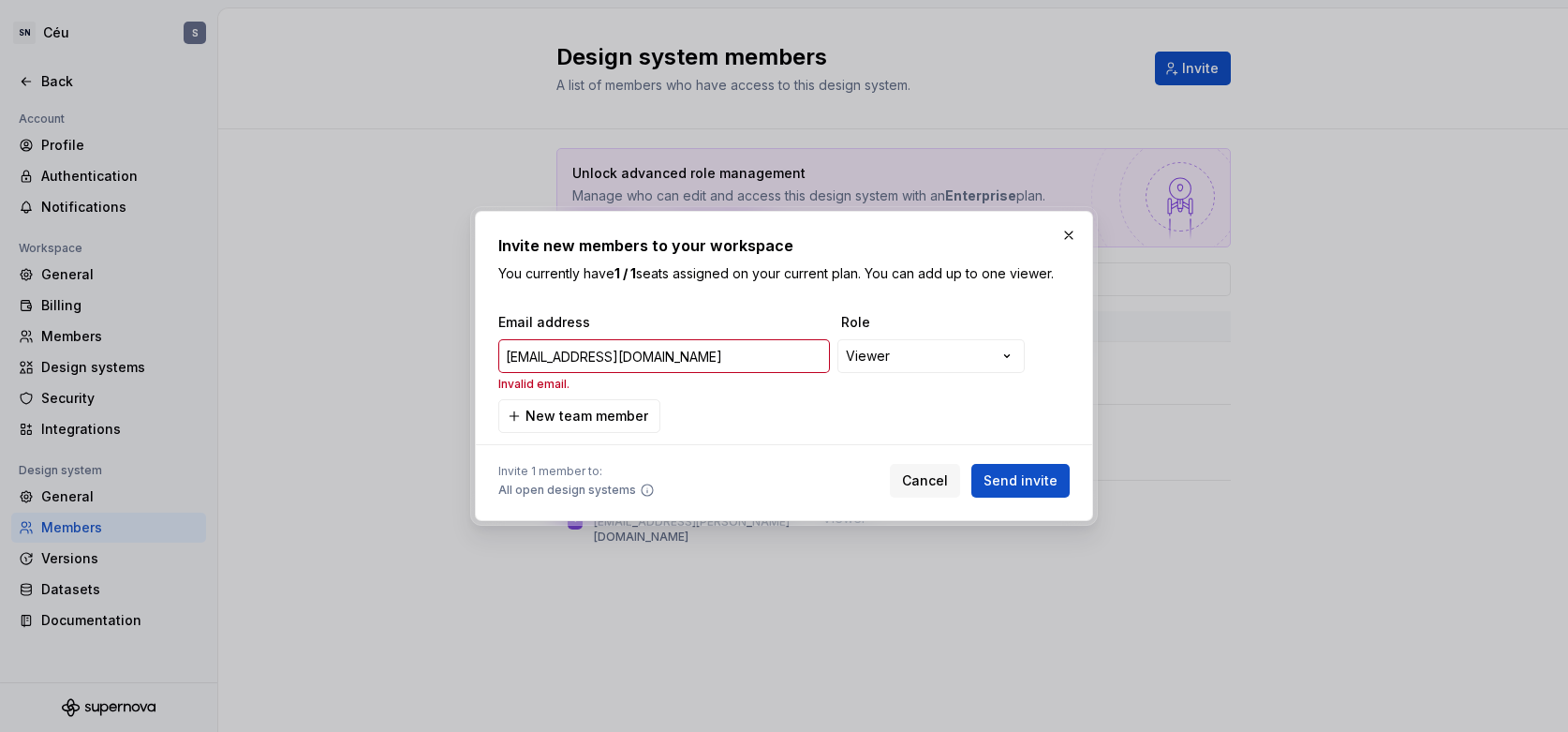
drag, startPoint x: 875, startPoint y: 435, endPoint x: 811, endPoint y: 427, distance: 64.5
click at [874, 435] on div at bounding box center [784, 445] width 572 height 24
click at [572, 356] on input "levrodri2@publicisgroupe.net" at bounding box center [665, 357] width 332 height 34
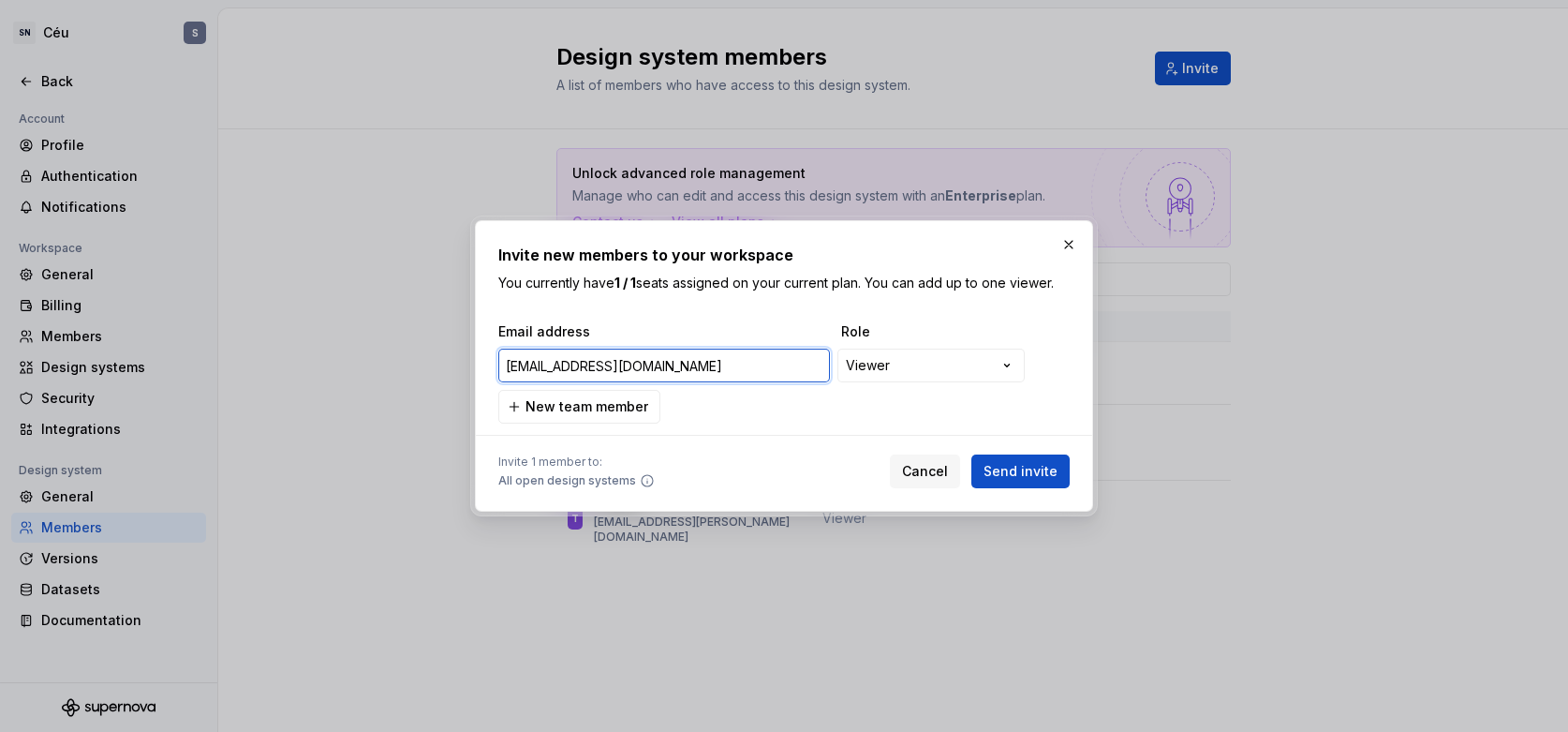
click at [705, 368] on input "levrodri2@publicisgroupe.net" at bounding box center [665, 366] width 332 height 34
click at [742, 404] on div "**********" at bounding box center [784, 373] width 572 height 101
click at [717, 362] on input "levrodri2@publicisgroupe.net" at bounding box center [665, 366] width 332 height 34
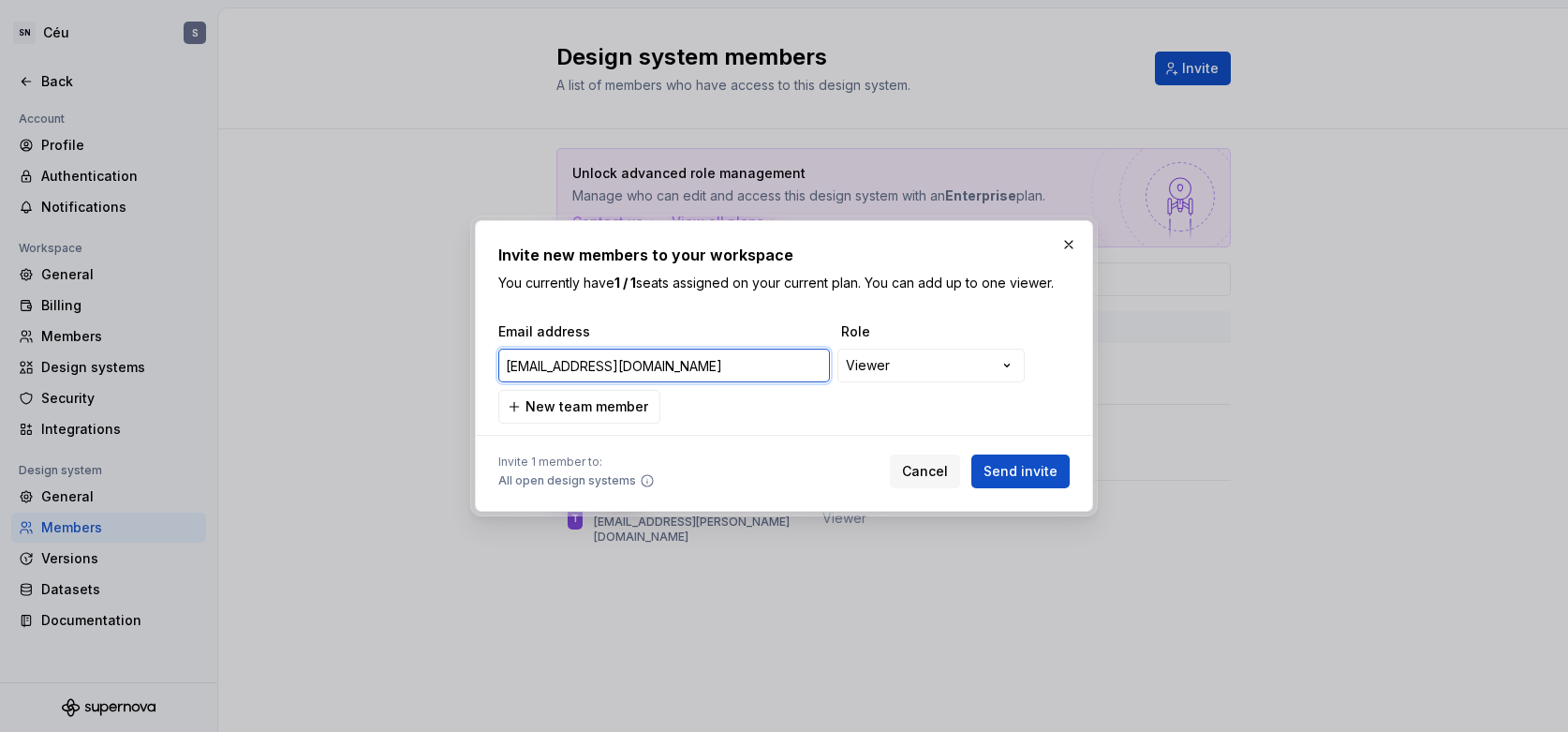
paste input "email"
click at [715, 366] on input "levrodri2@publicisgroupe.net" at bounding box center [665, 366] width 332 height 34
drag, startPoint x: 676, startPoint y: 361, endPoint x: 493, endPoint y: 358, distance: 183.0
click at [493, 358] on div "**********" at bounding box center [784, 365] width 618 height 291
type input "levrodri2@publicisgroupe.net"
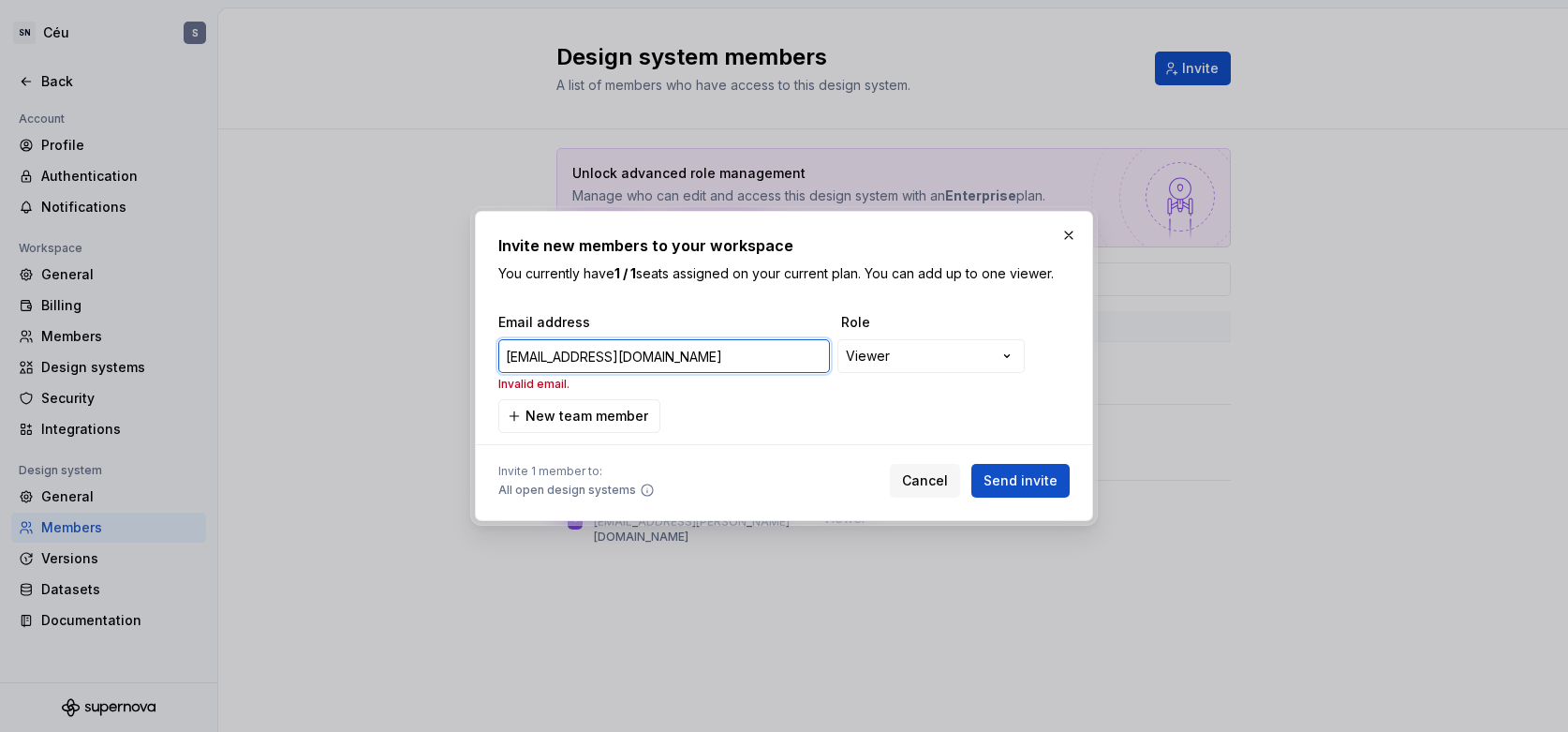
drag, startPoint x: 746, startPoint y: 359, endPoint x: 501, endPoint y: 355, distance: 245.0
click at [501, 355] on input "levrodri2@publicisgroupe.net" at bounding box center [665, 357] width 332 height 34
paste input "levrodri2@publicisgroupe.net"
type input "levrodri2@publicisgroupe.net"
click at [1022, 478] on span "Send invite" at bounding box center [1021, 481] width 74 height 19
